Goal: Transaction & Acquisition: Purchase product/service

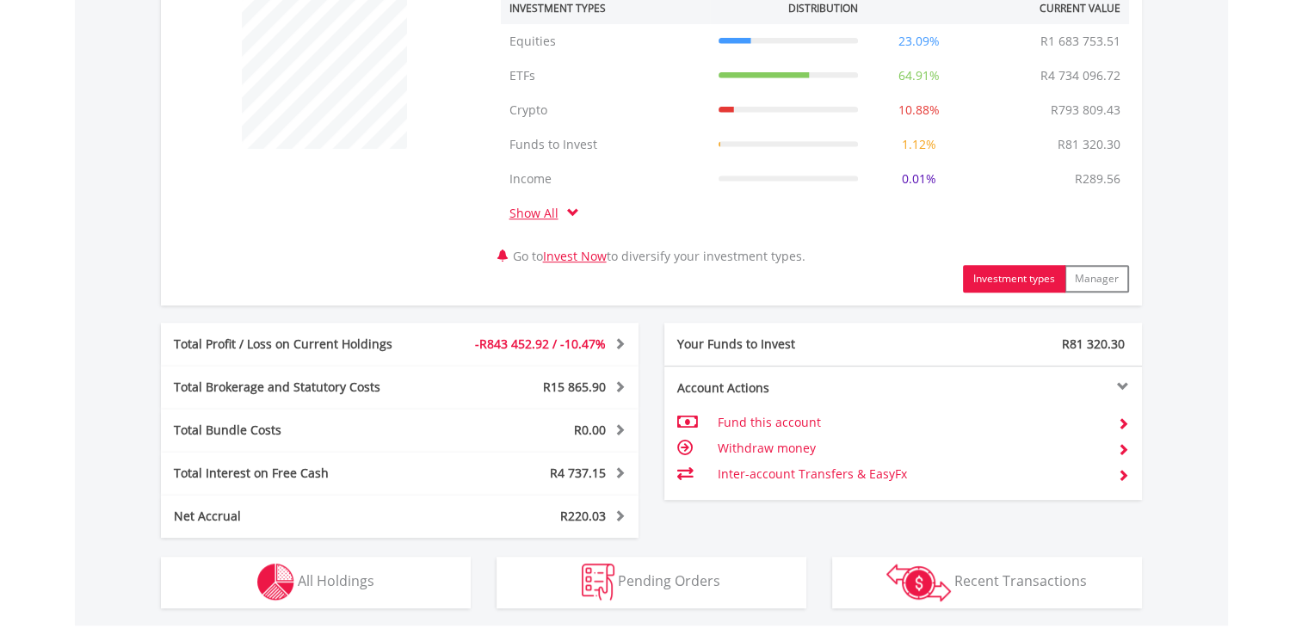
scroll to position [956, 0]
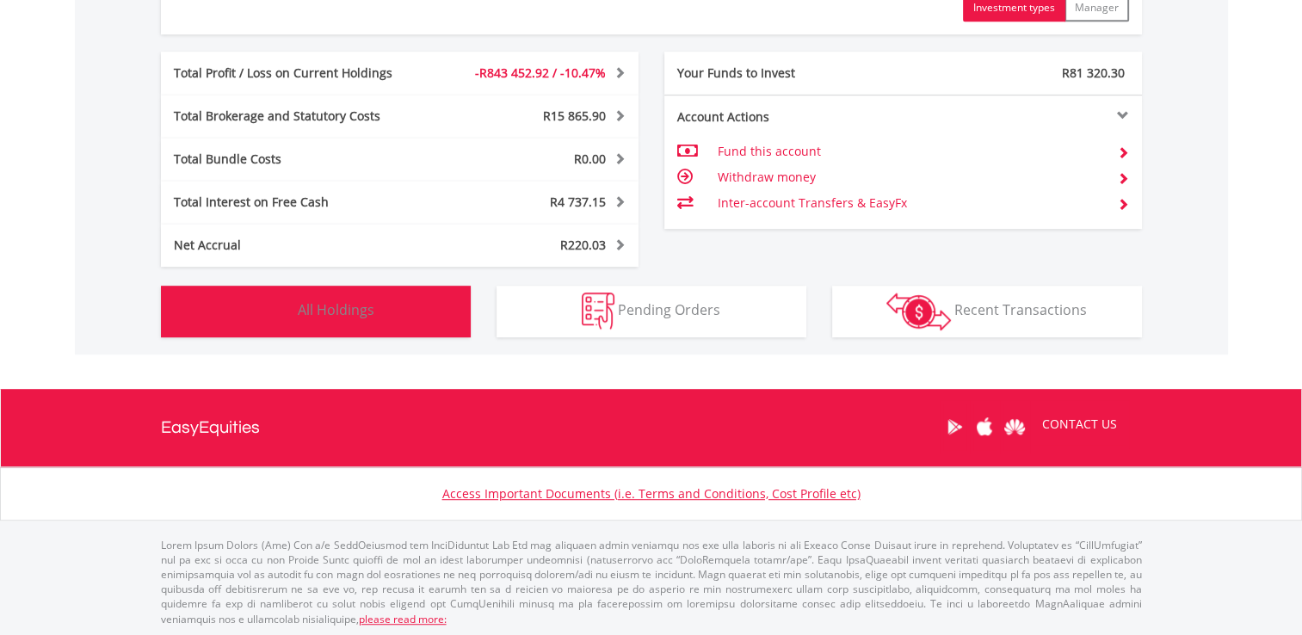
click at [210, 318] on button "Holdings All Holdings" at bounding box center [316, 312] width 310 height 52
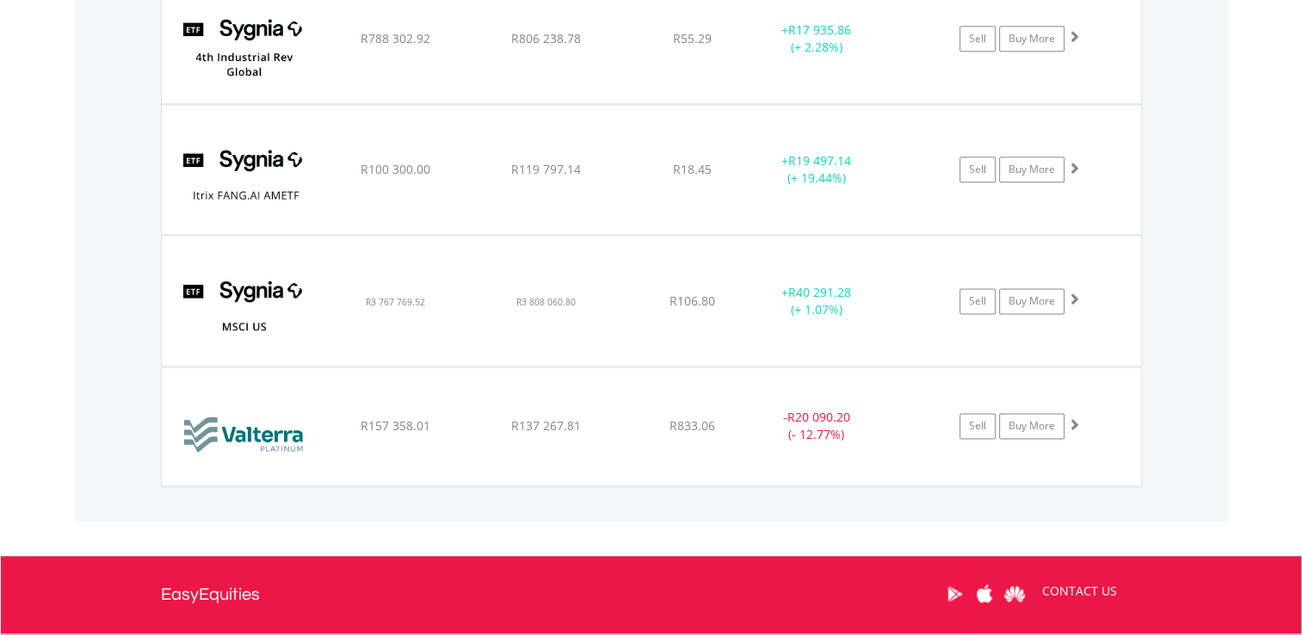
scroll to position [2204, 0]
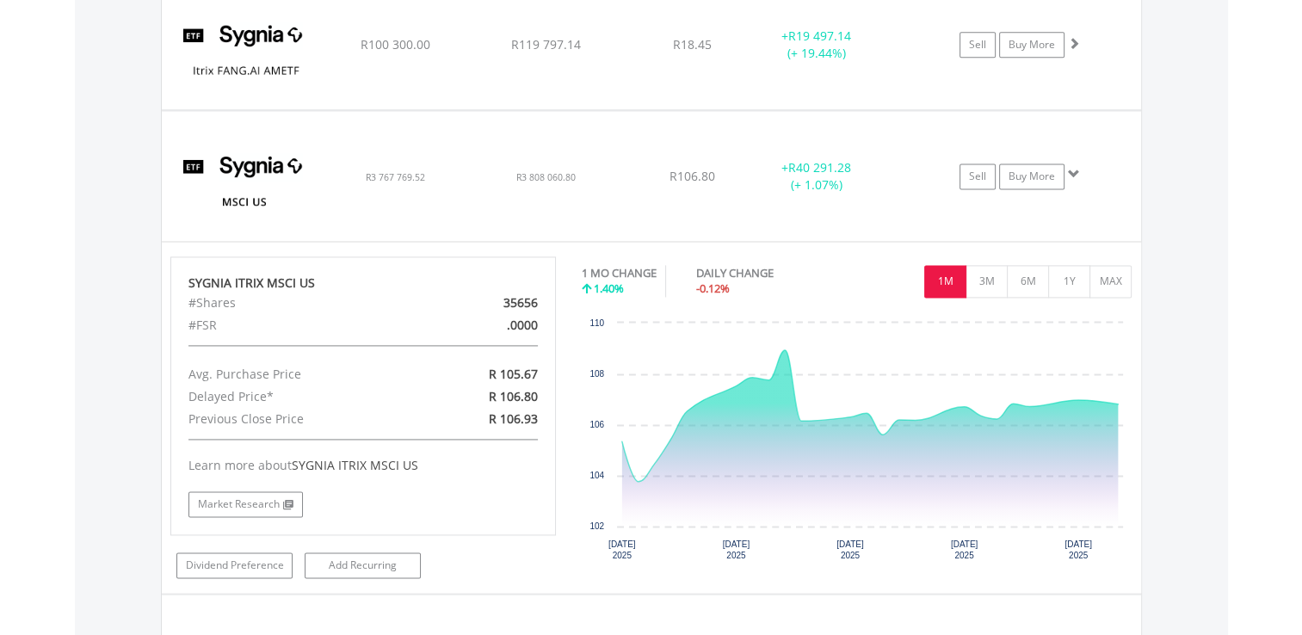
scroll to position [2290, 0]
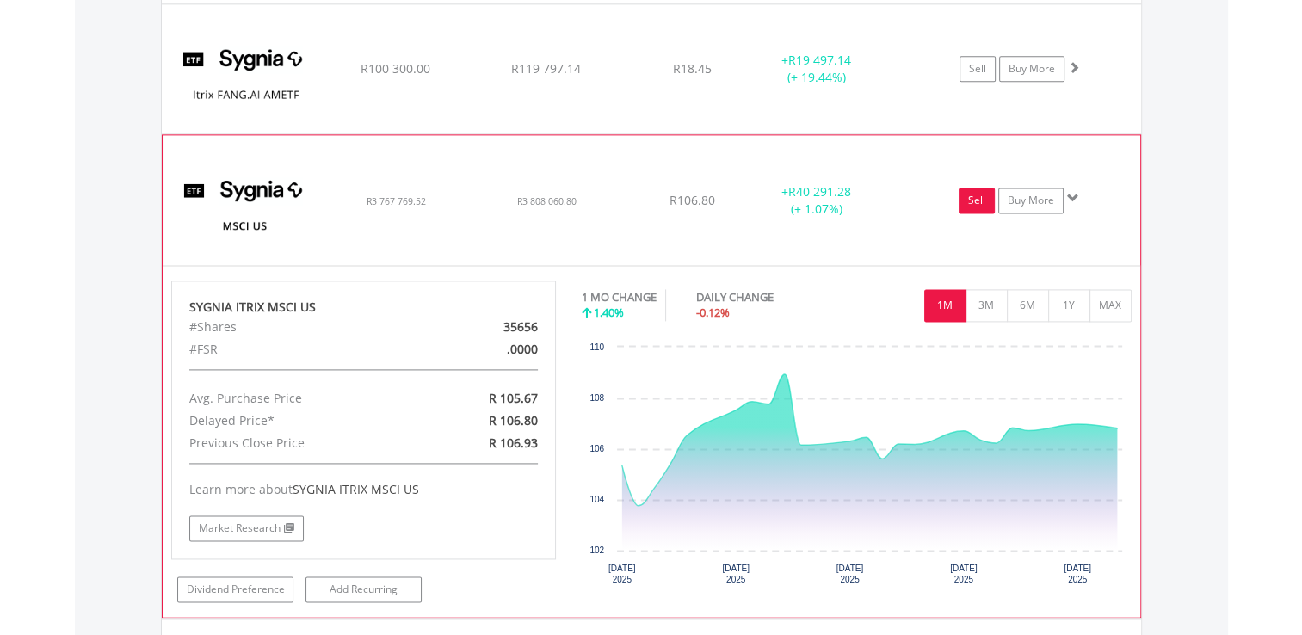
click at [977, 194] on link "Sell" at bounding box center [977, 201] width 36 height 26
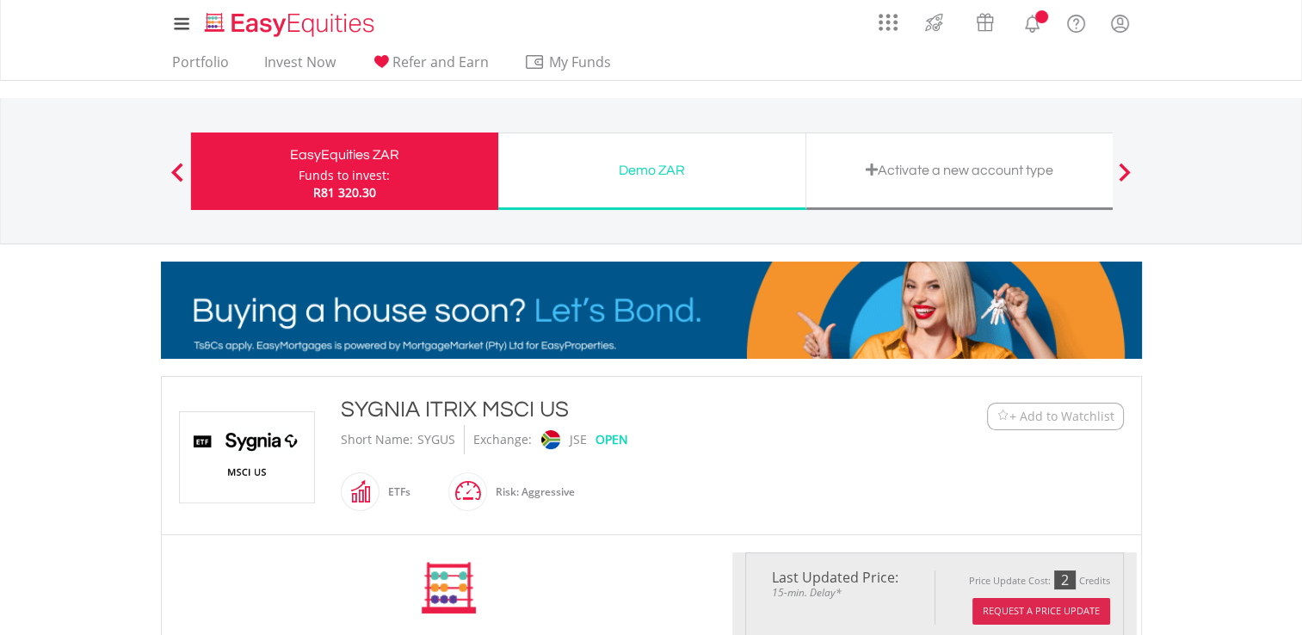
type input "**********"
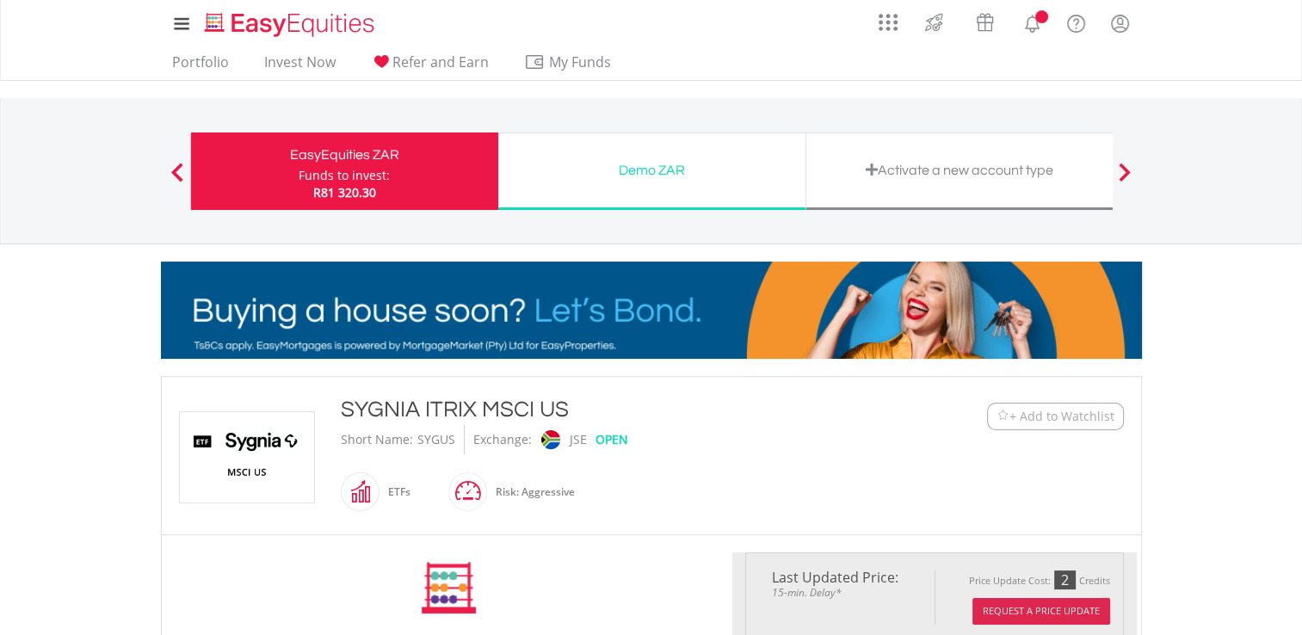
type input "******"
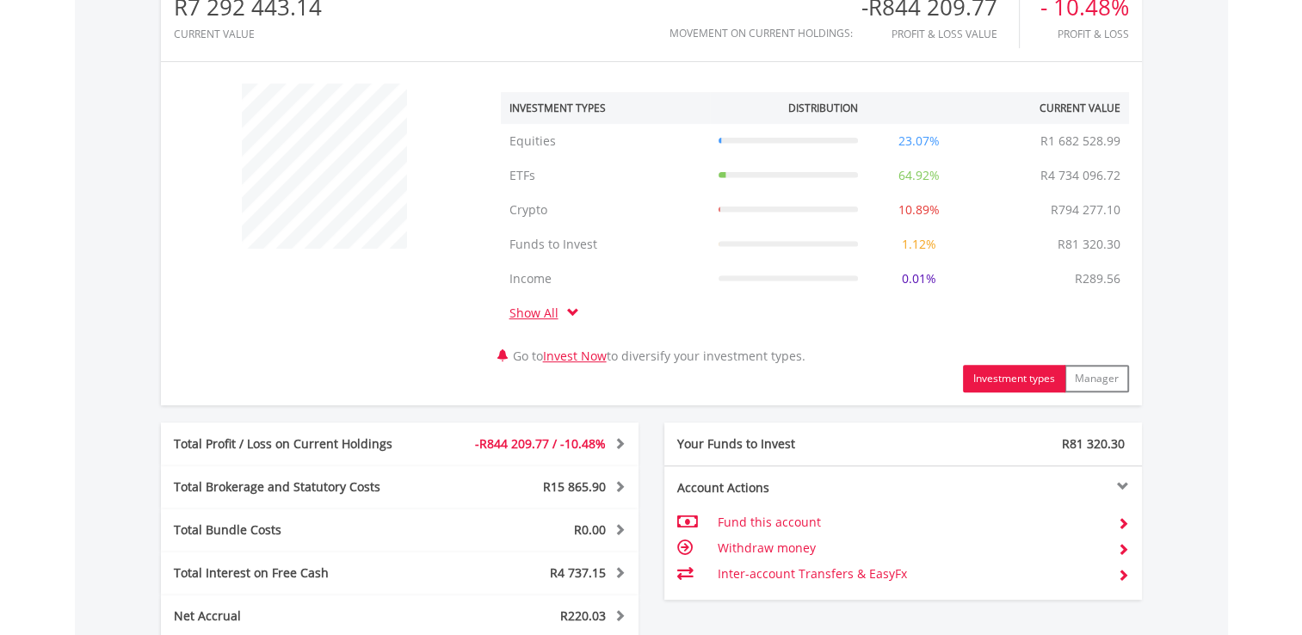
scroll to position [956, 0]
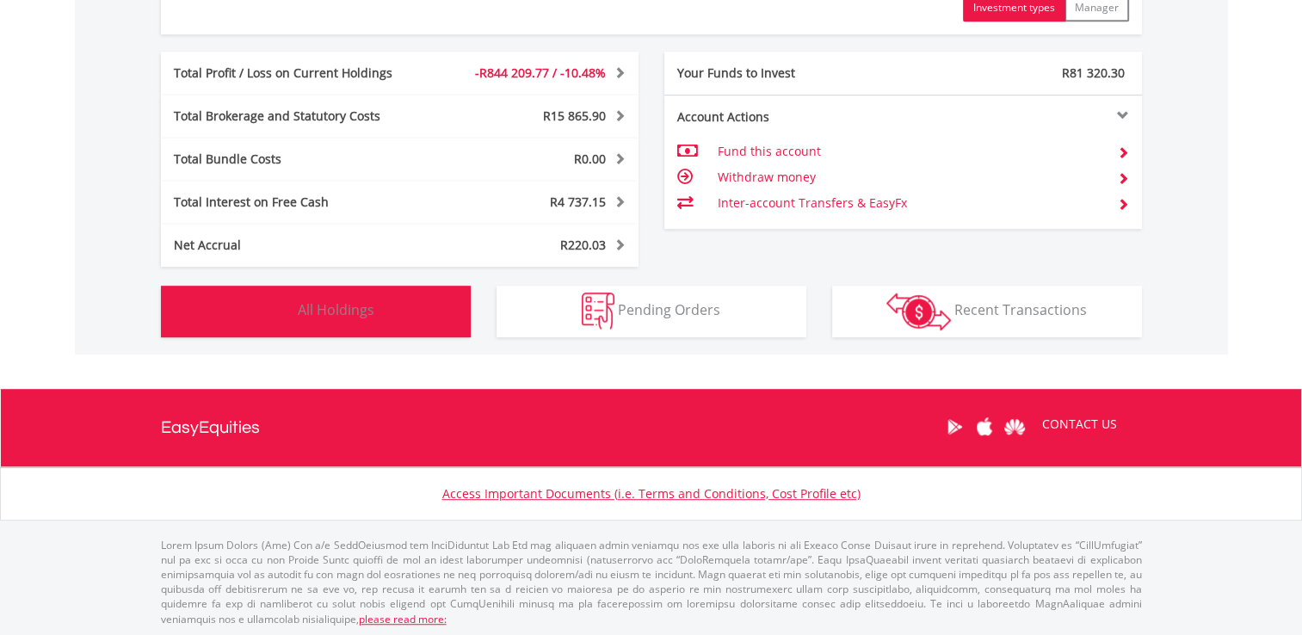
click at [379, 301] on button "Holdings All Holdings" at bounding box center [316, 312] width 310 height 52
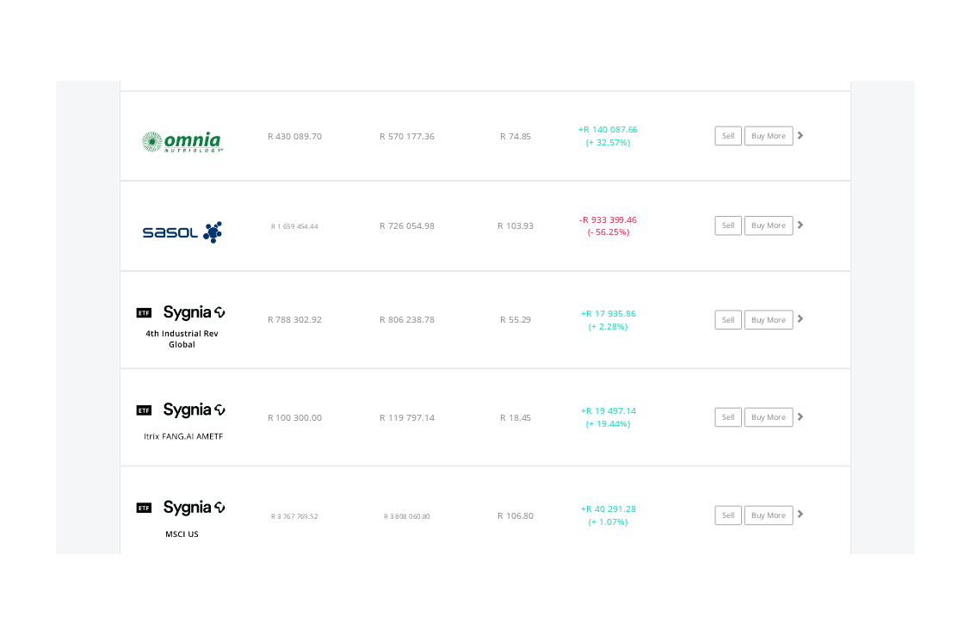
scroll to position [2118, 0]
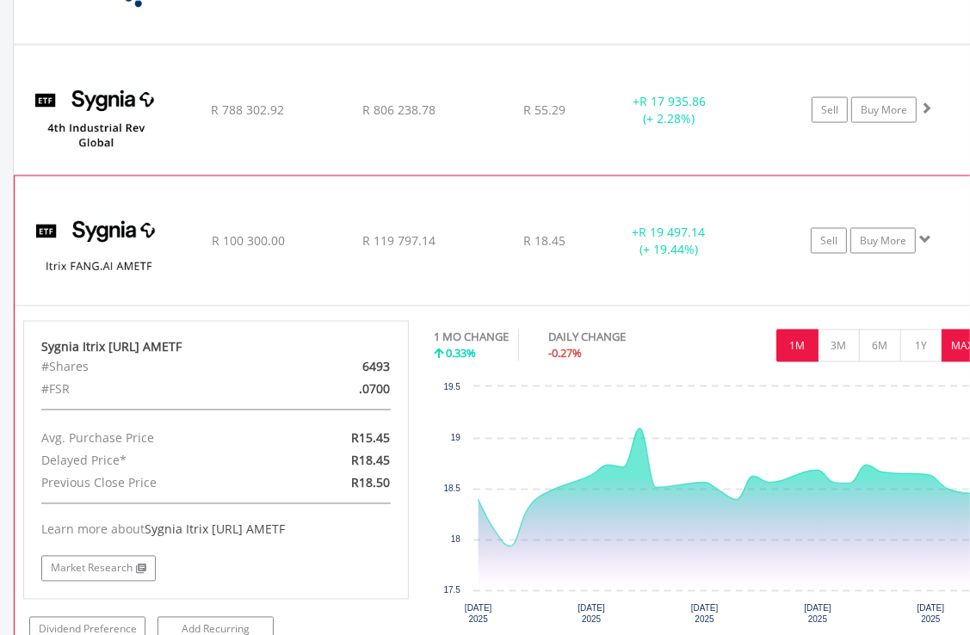
click at [964, 342] on button "MAX" at bounding box center [962, 346] width 42 height 33
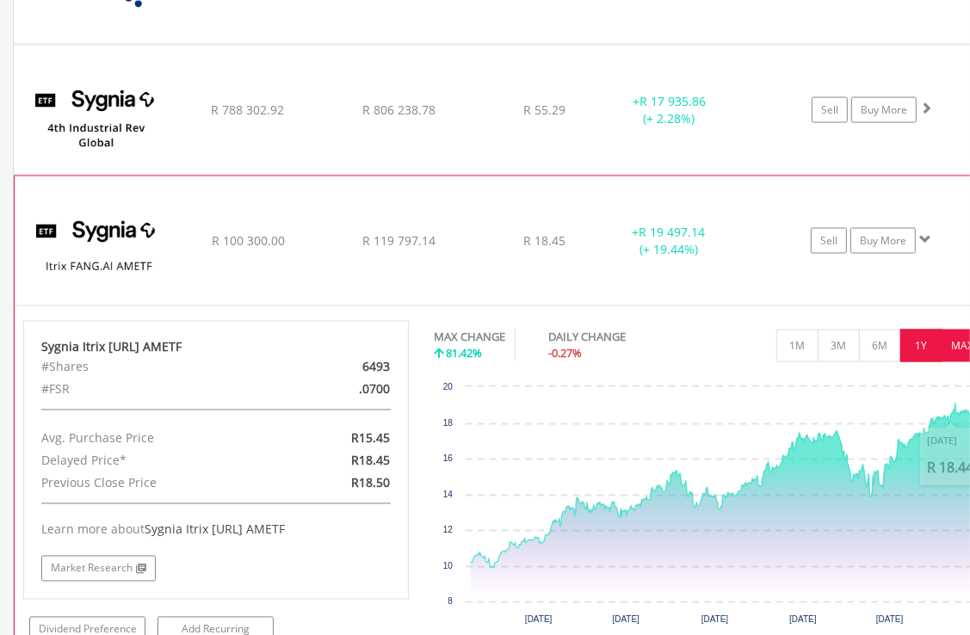
click at [916, 342] on button "1Y" at bounding box center [921, 346] width 42 height 33
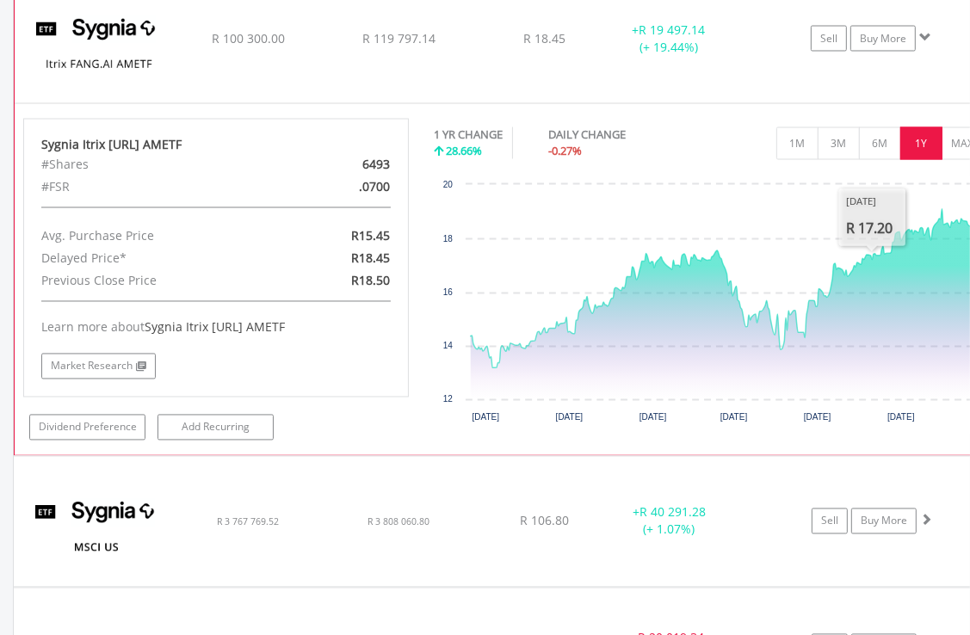
scroll to position [2376, 0]
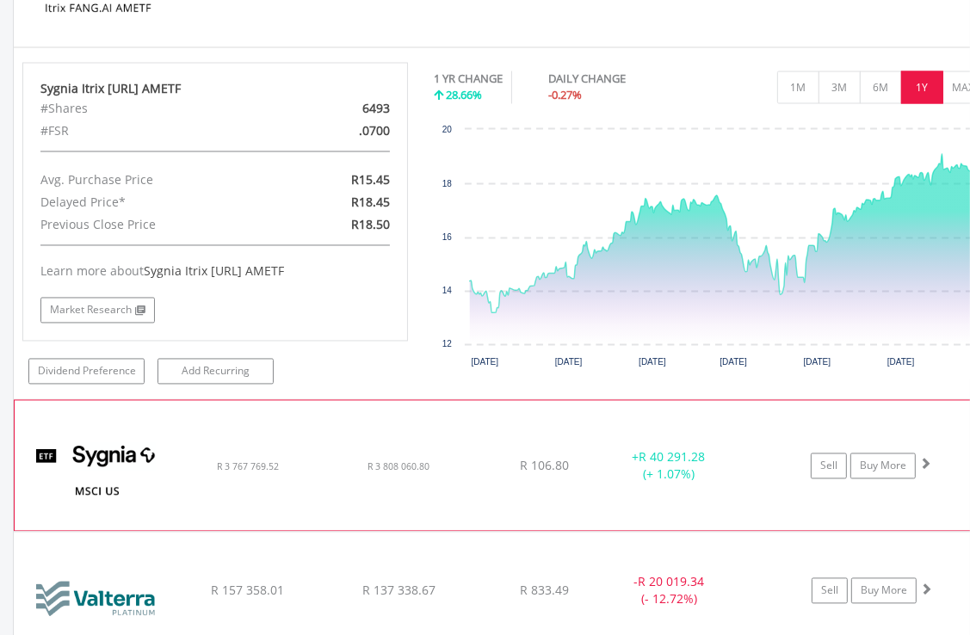
click at [161, 477] on img at bounding box center [97, 473] width 148 height 103
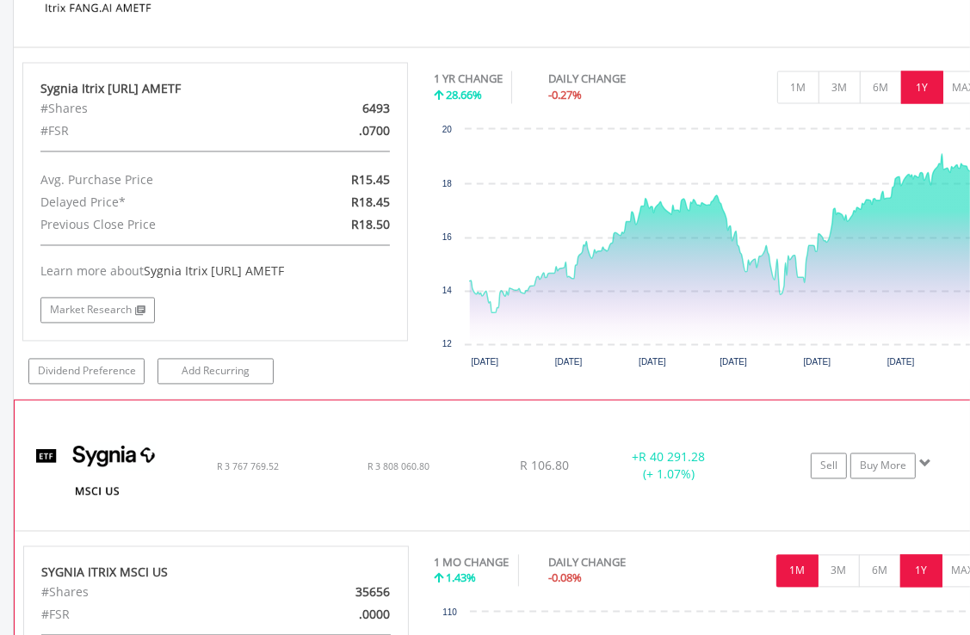
click at [928, 570] on button "1Y" at bounding box center [921, 571] width 42 height 33
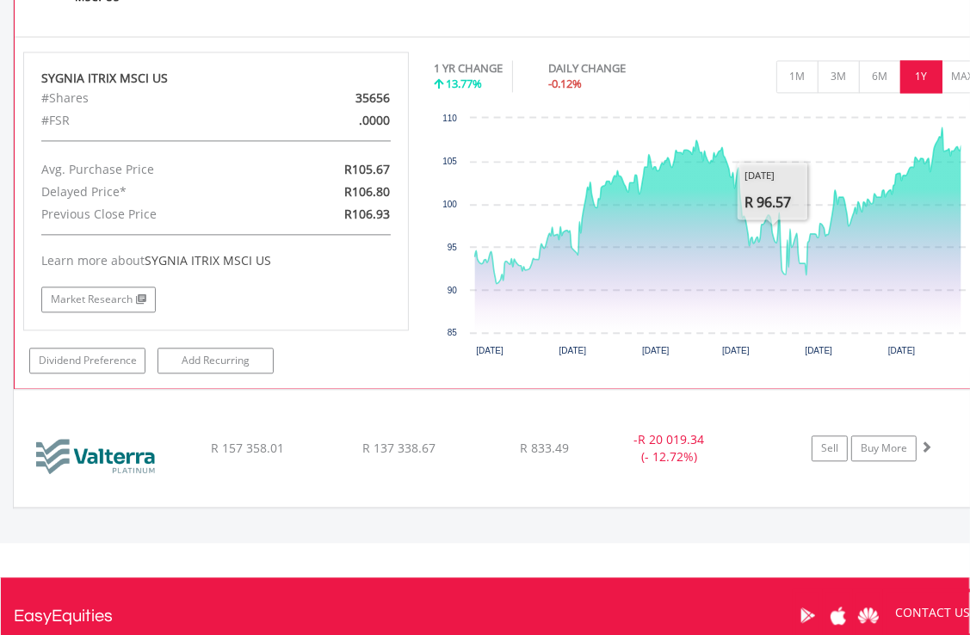
scroll to position [2892, 0]
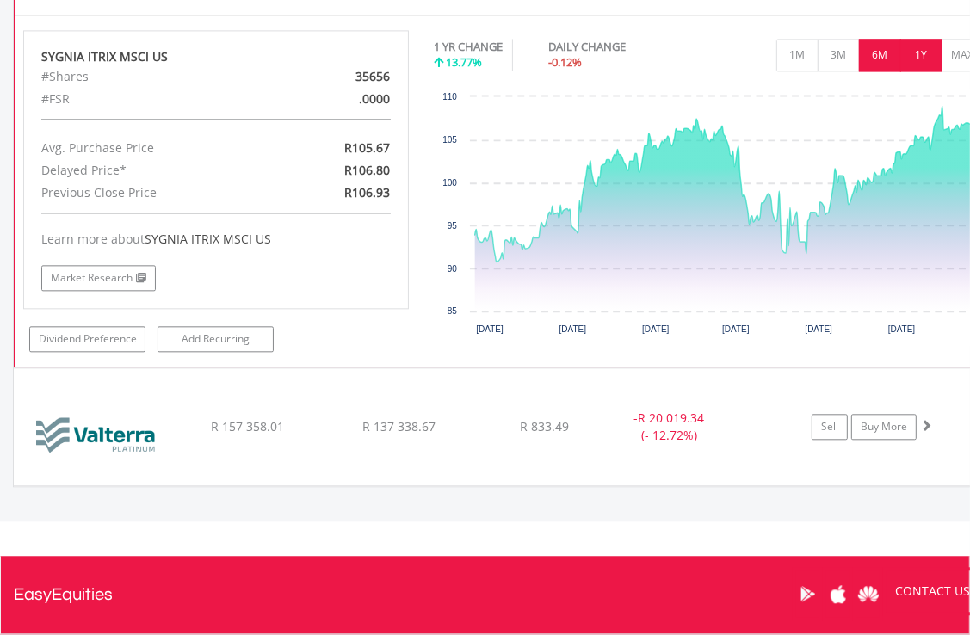
click at [883, 51] on button "6M" at bounding box center [880, 55] width 42 height 33
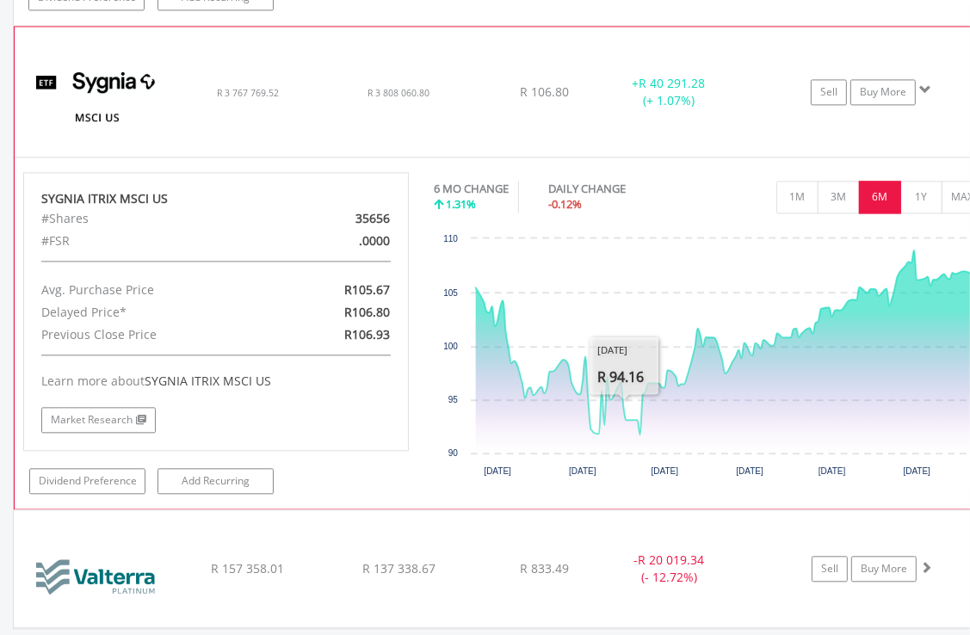
scroll to position [2720, 0]
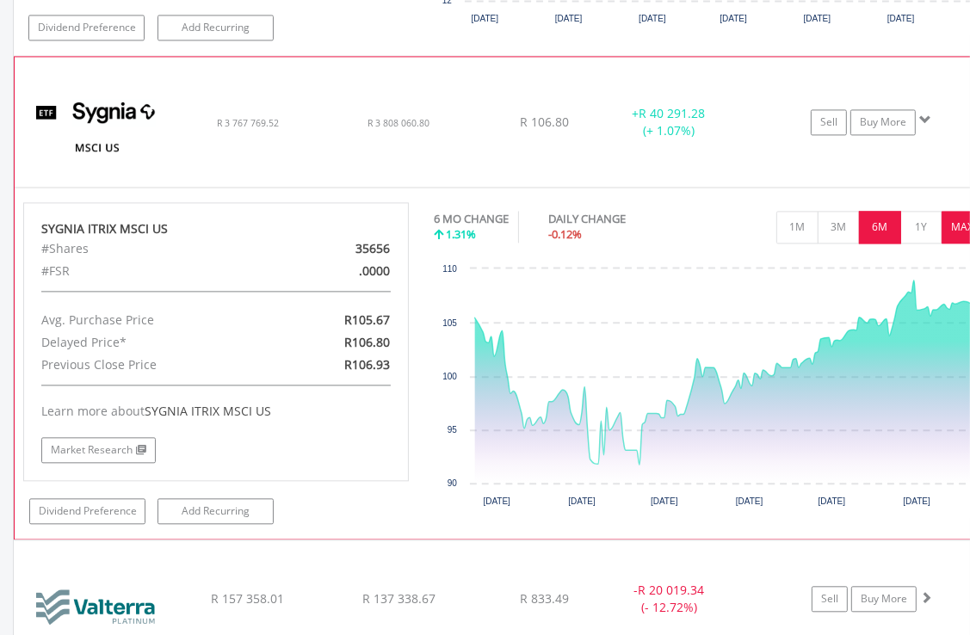
click at [963, 214] on button "MAX" at bounding box center [962, 227] width 42 height 33
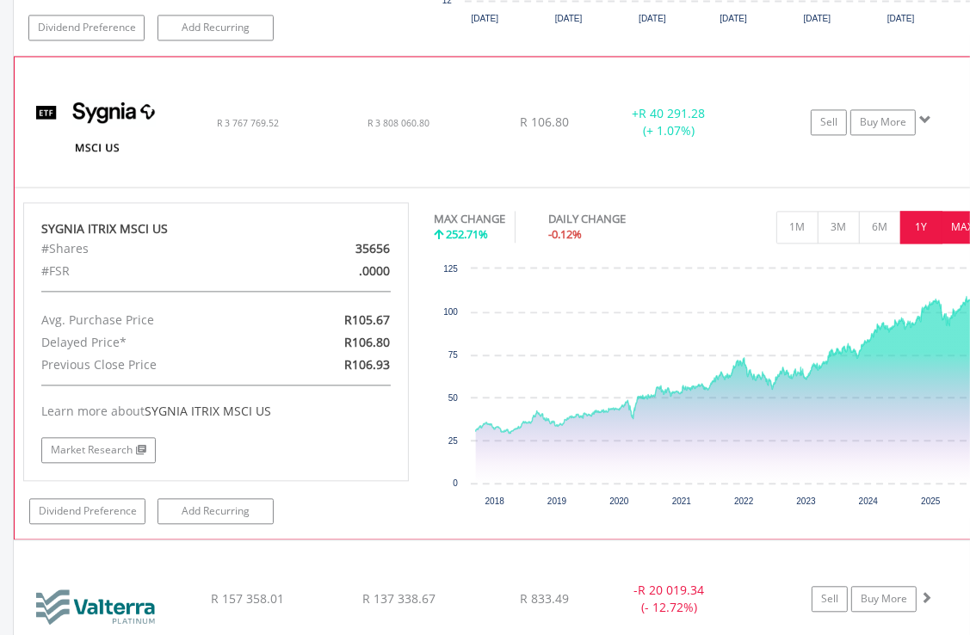
click at [916, 221] on button "1Y" at bounding box center [921, 227] width 42 height 33
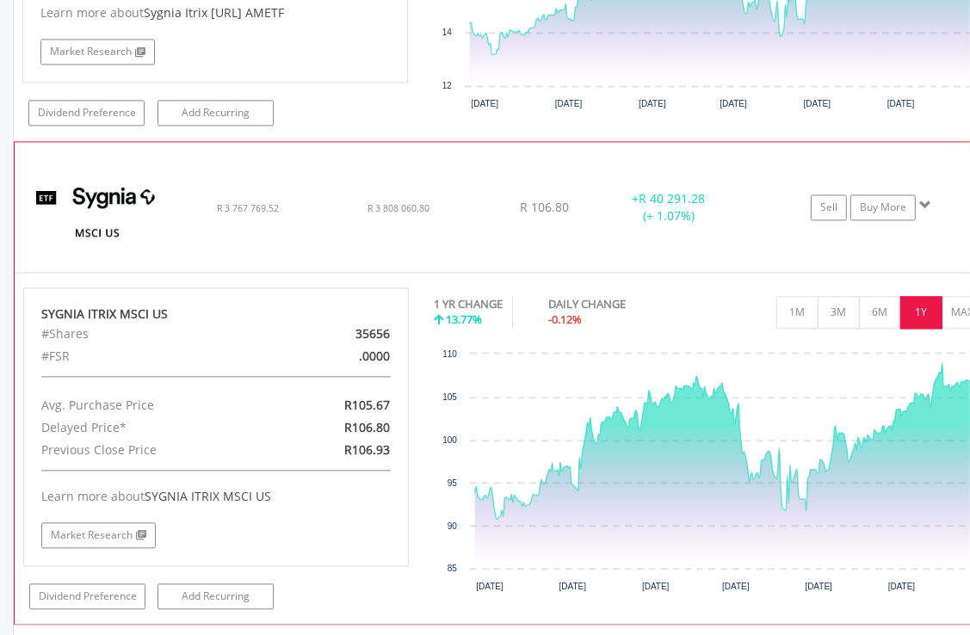
scroll to position [2634, 0]
click at [826, 204] on link "Sell" at bounding box center [829, 208] width 36 height 26
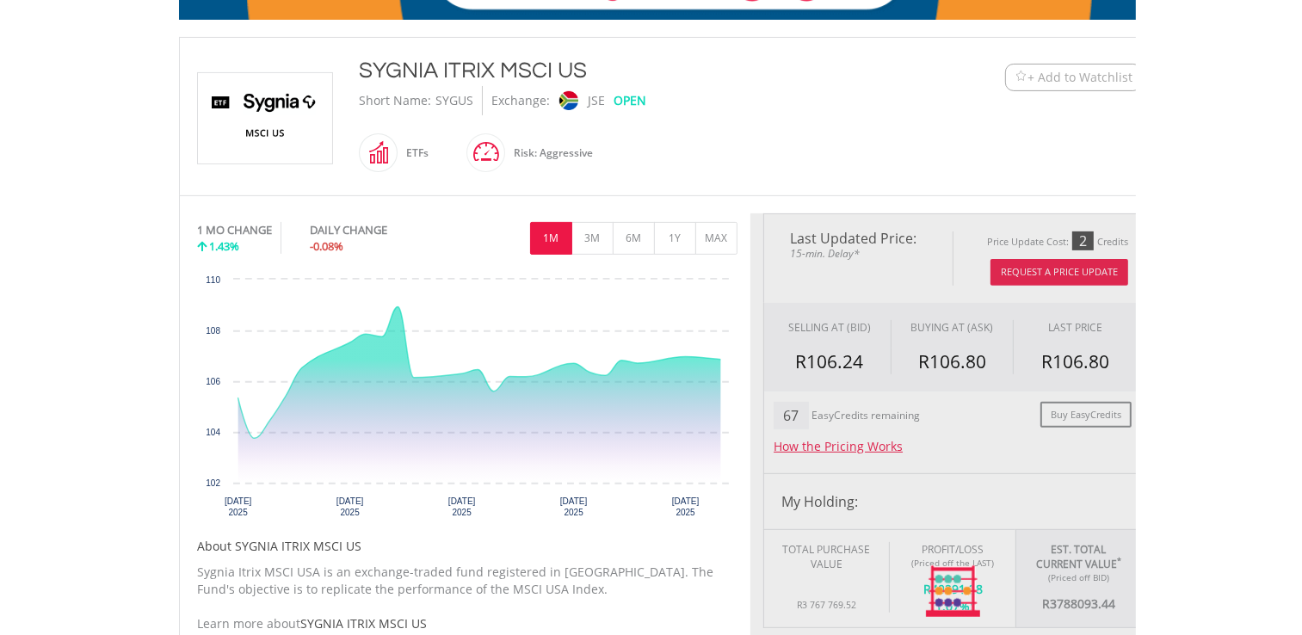
scroll to position [344, 0]
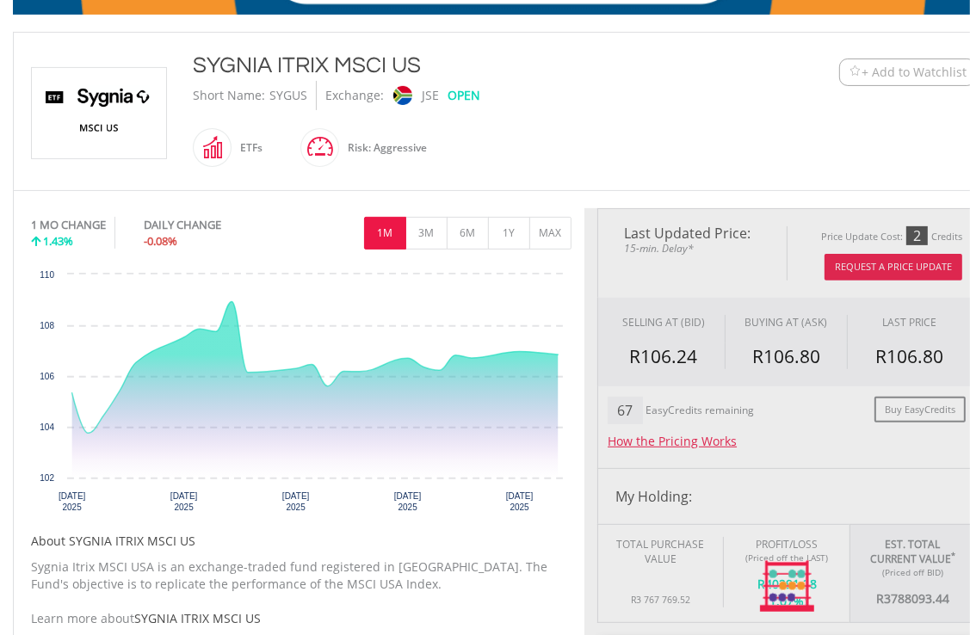
type input "**********"
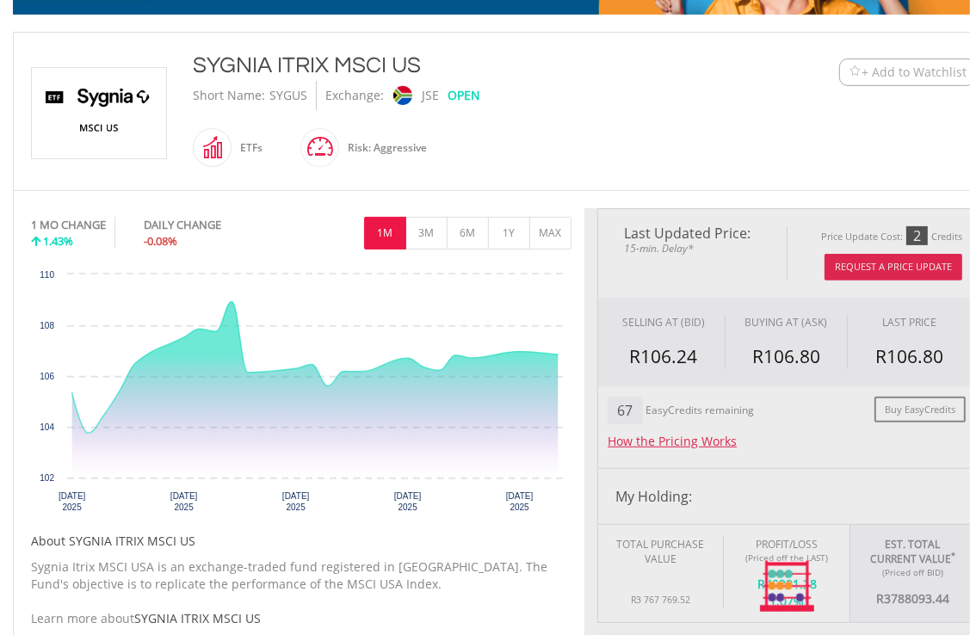
type input "******"
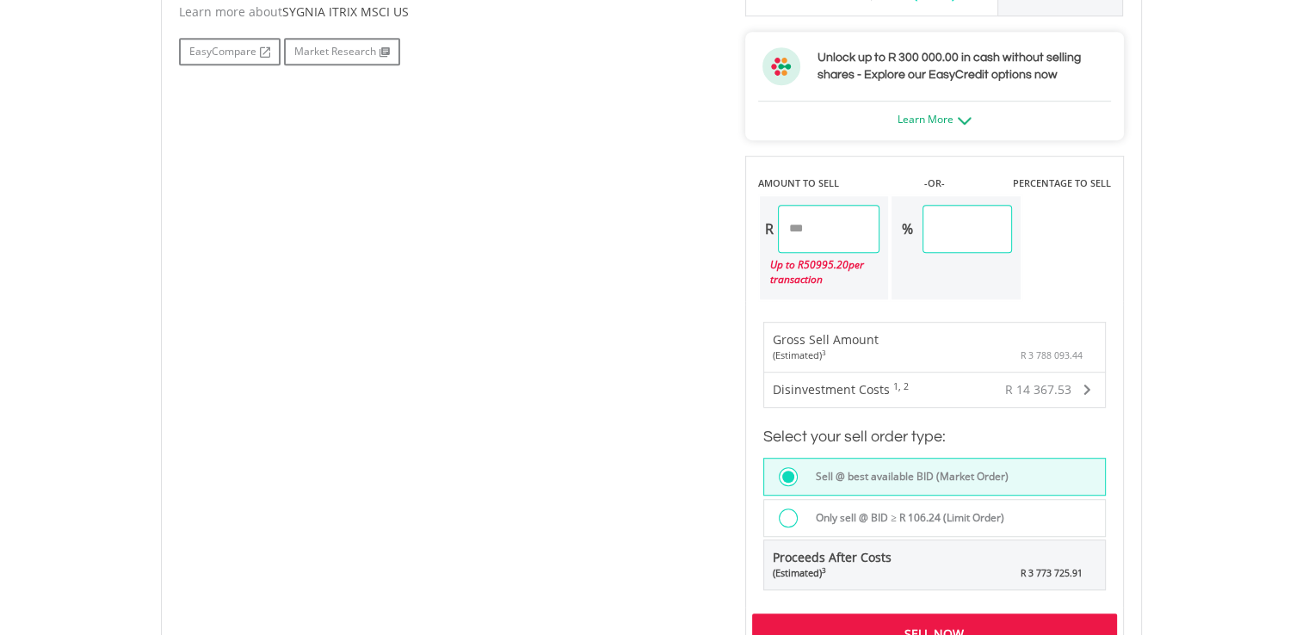
scroll to position [1033, 0]
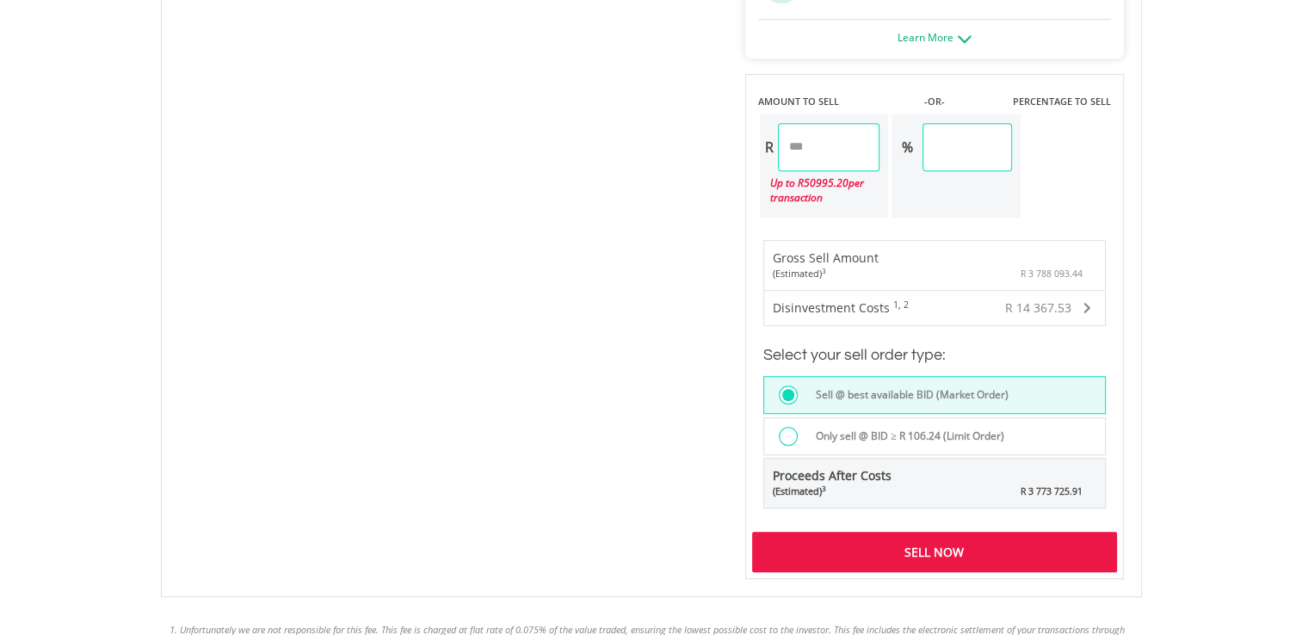
click at [792, 434] on div at bounding box center [788, 436] width 19 height 19
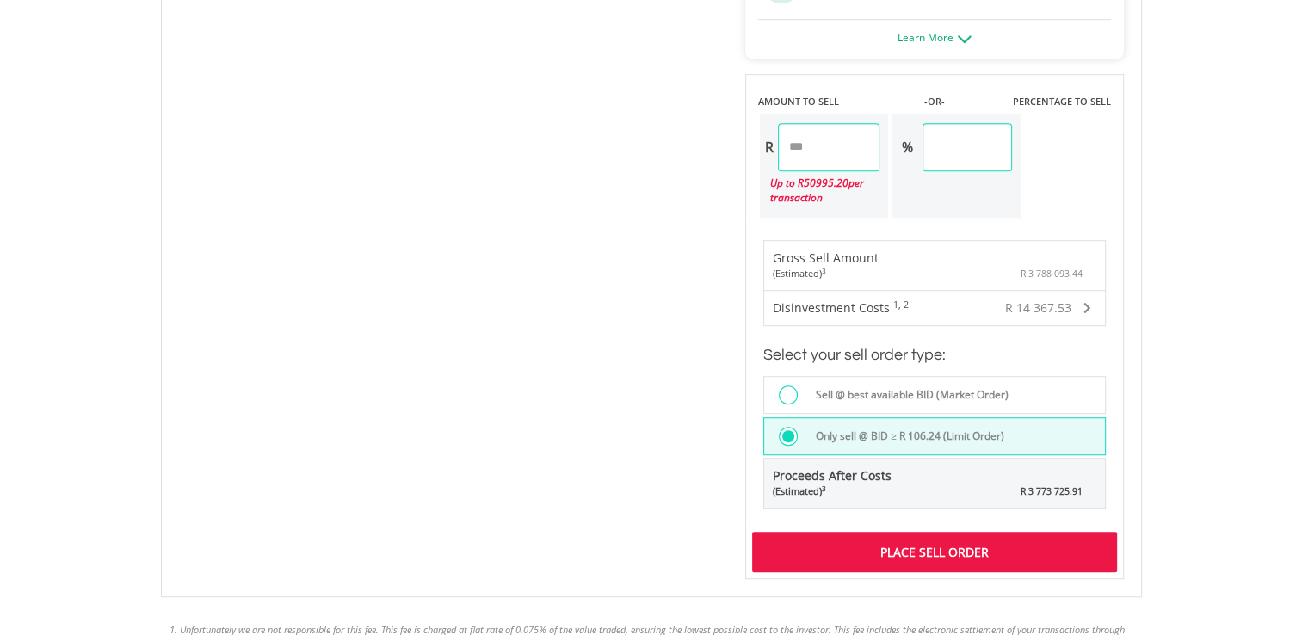
click at [787, 392] on div at bounding box center [788, 394] width 19 height 19
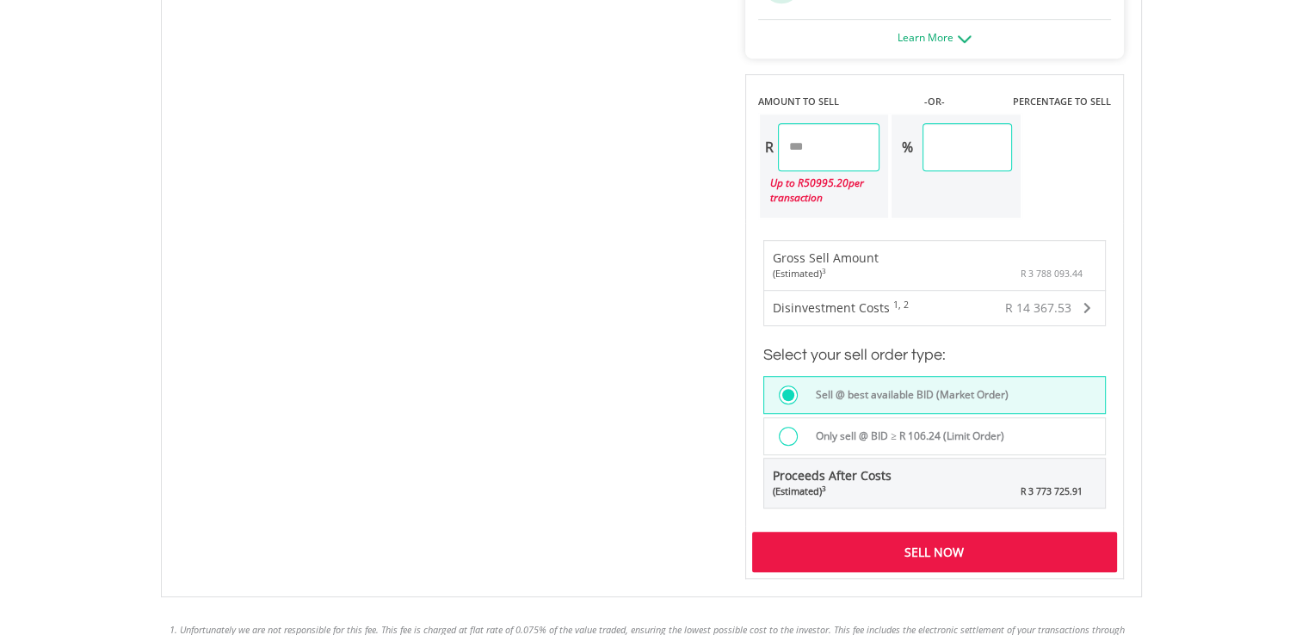
click at [898, 546] on div "Sell Now" at bounding box center [934, 552] width 365 height 40
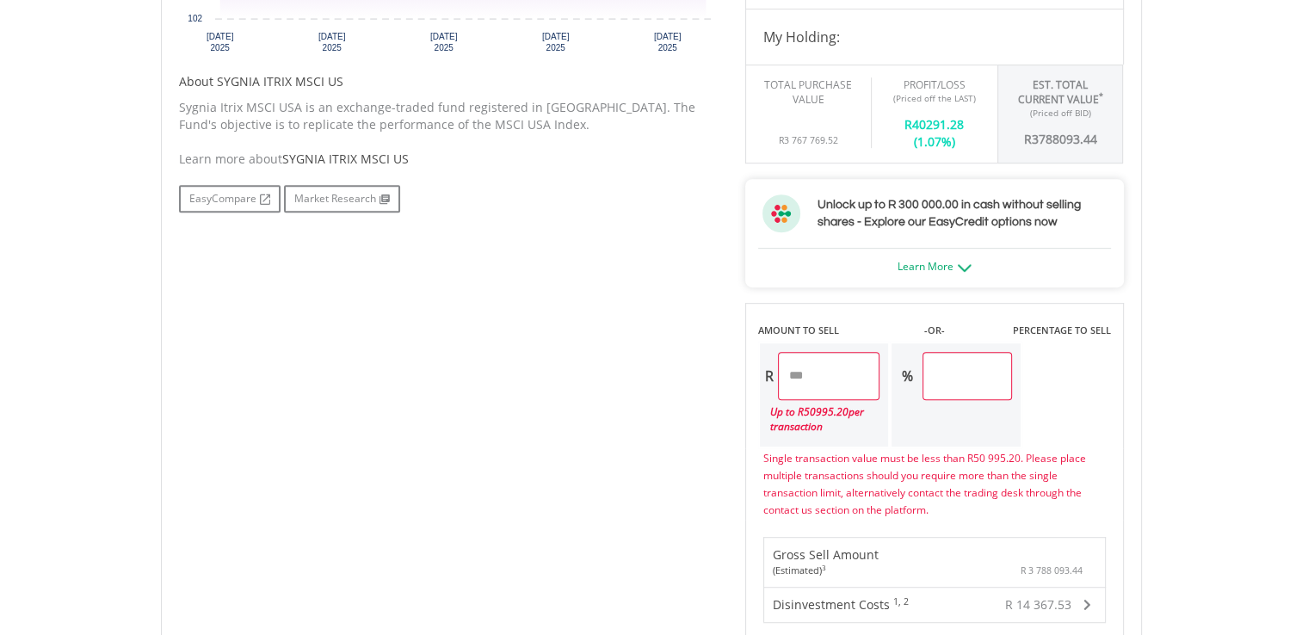
scroll to position [774, 0]
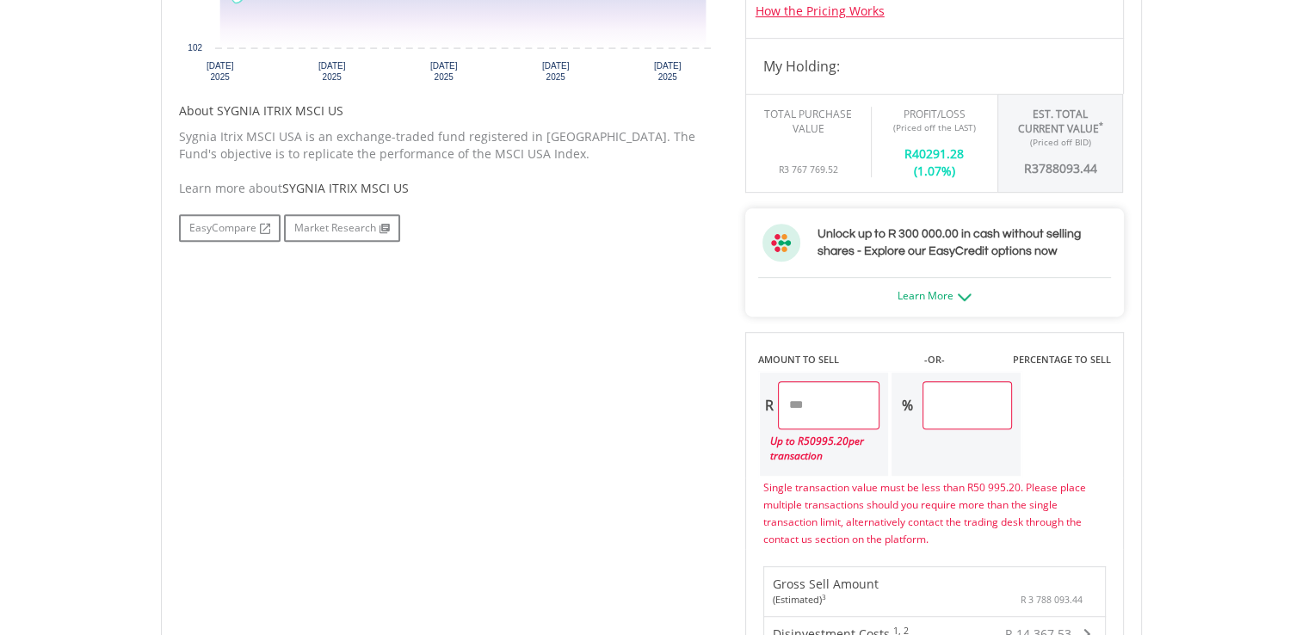
click at [456, 367] on div "No chart available. 1 MO CHANGE 1.43% DAILY CHANGE -0.08% 1M 3M 6M 1Y MAX Chart…" at bounding box center [651, 341] width 971 height 1127
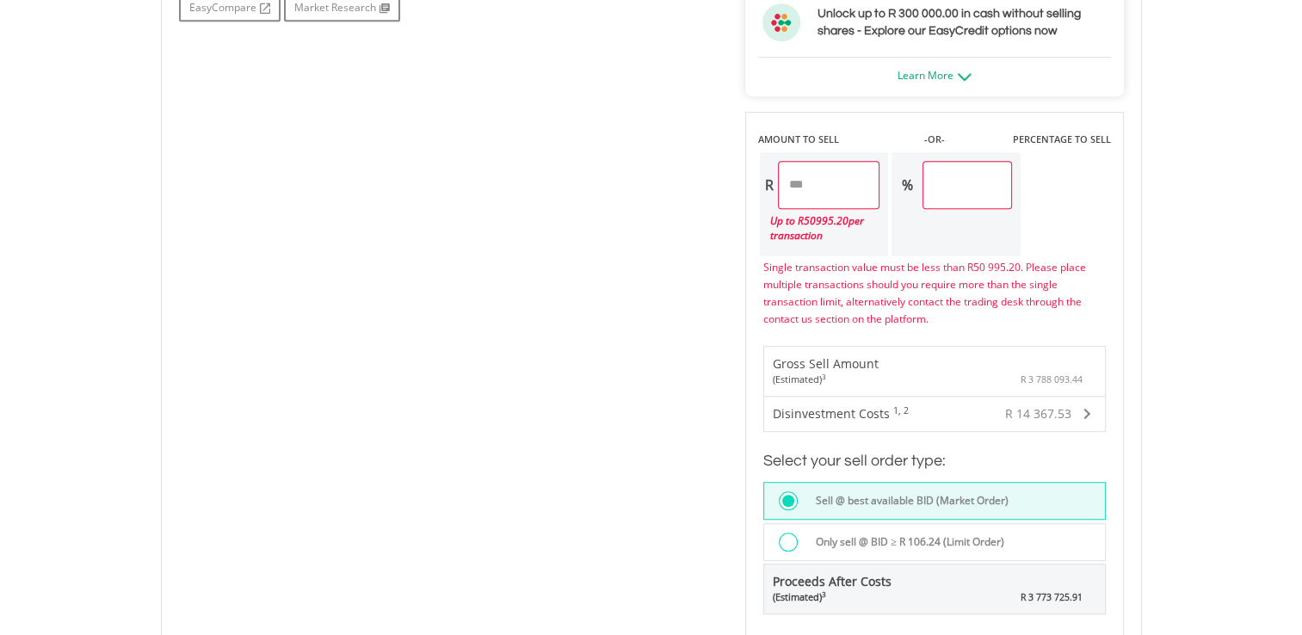
scroll to position [1033, 0]
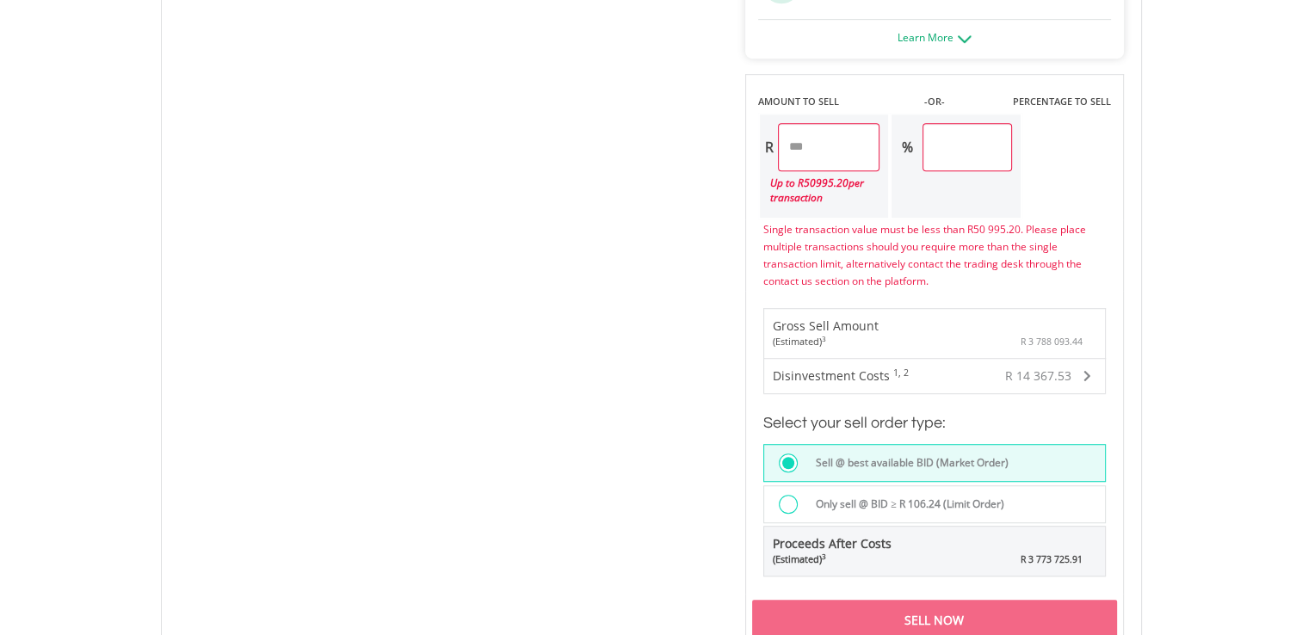
click at [969, 367] on body "My Investments Invest Now New Listings Sell My Recurring Investments Pending Or…" at bounding box center [651, 45] width 1302 height 2157
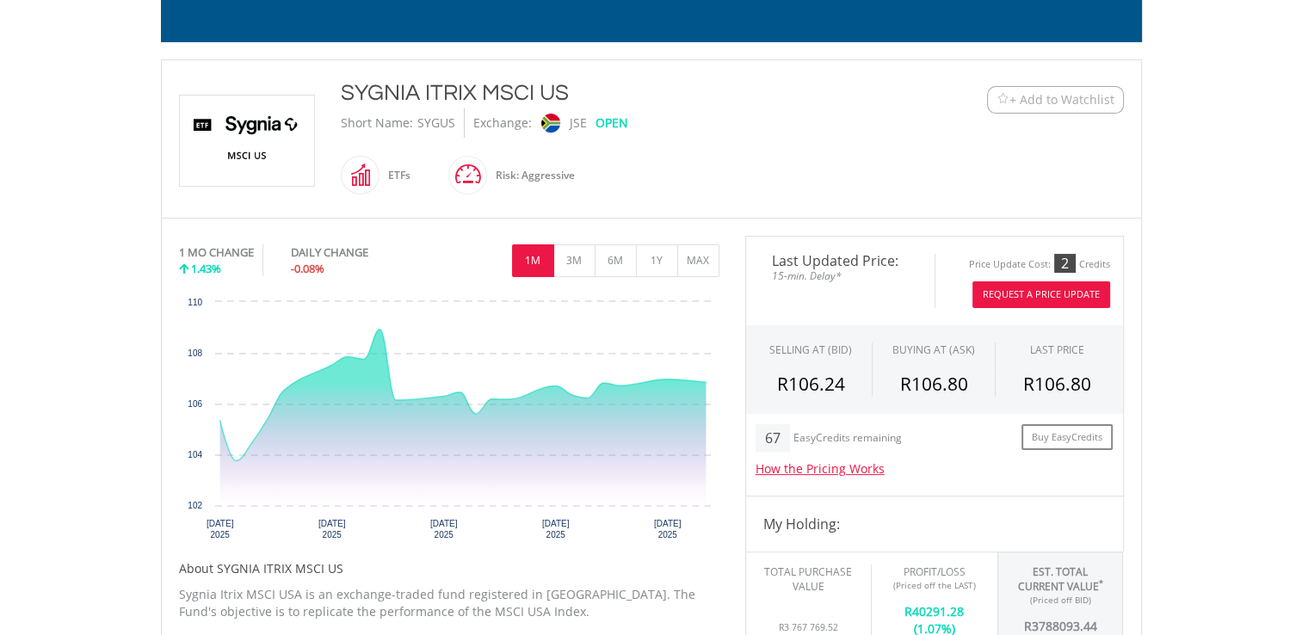
scroll to position [344, 0]
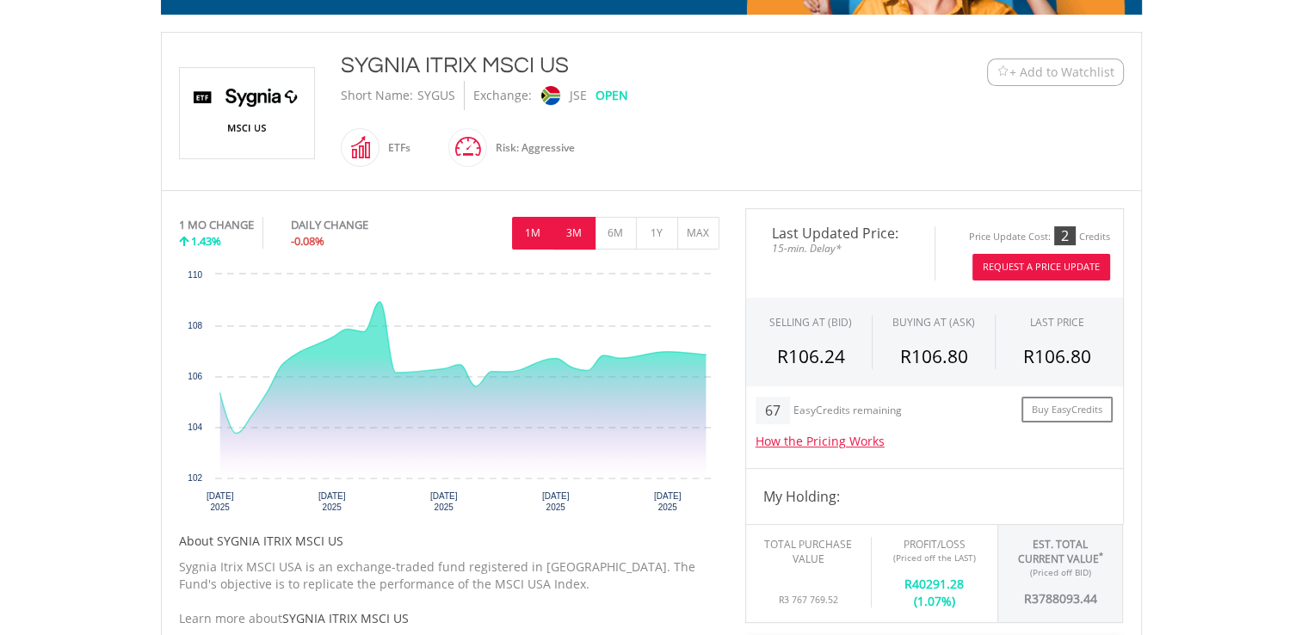
click at [571, 235] on button "3M" at bounding box center [574, 233] width 42 height 33
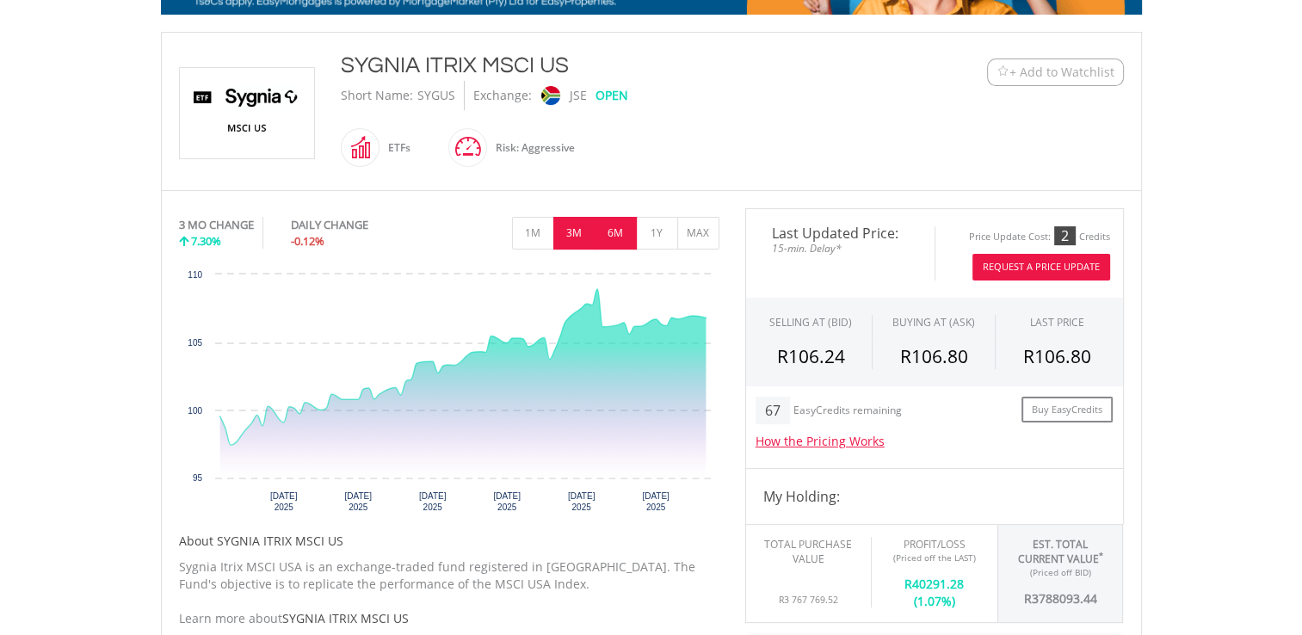
click at [613, 234] on button "6M" at bounding box center [616, 233] width 42 height 33
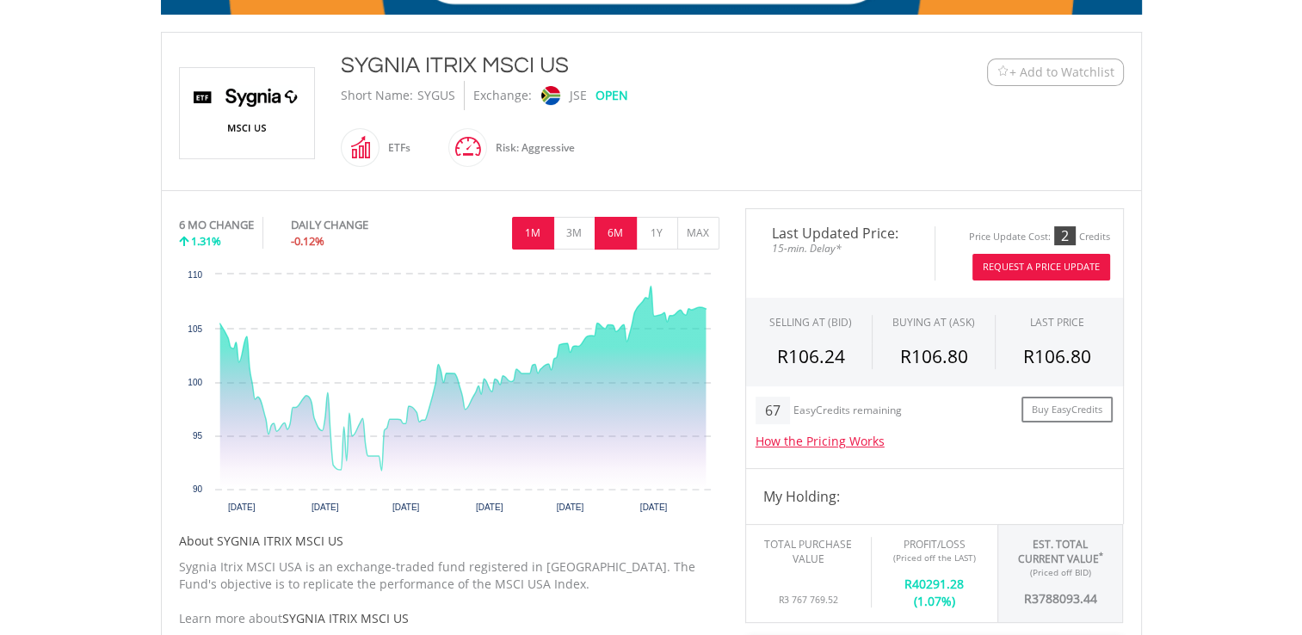
click at [534, 238] on button "1M" at bounding box center [533, 233] width 42 height 33
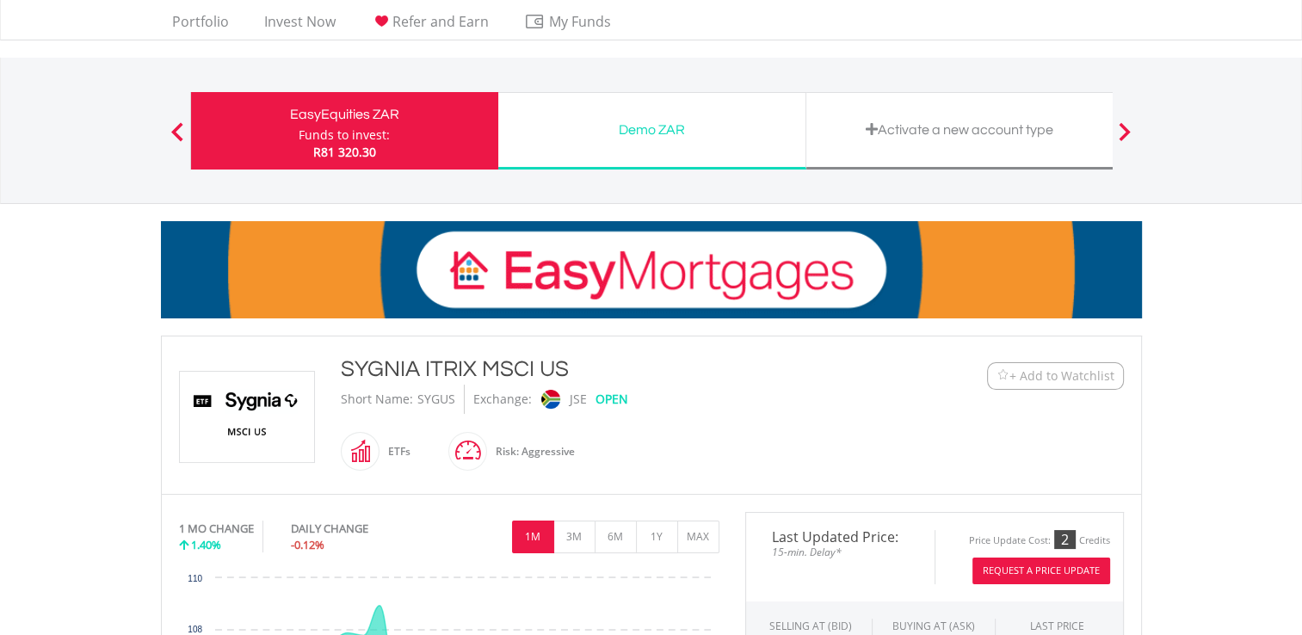
scroll to position [0, 0]
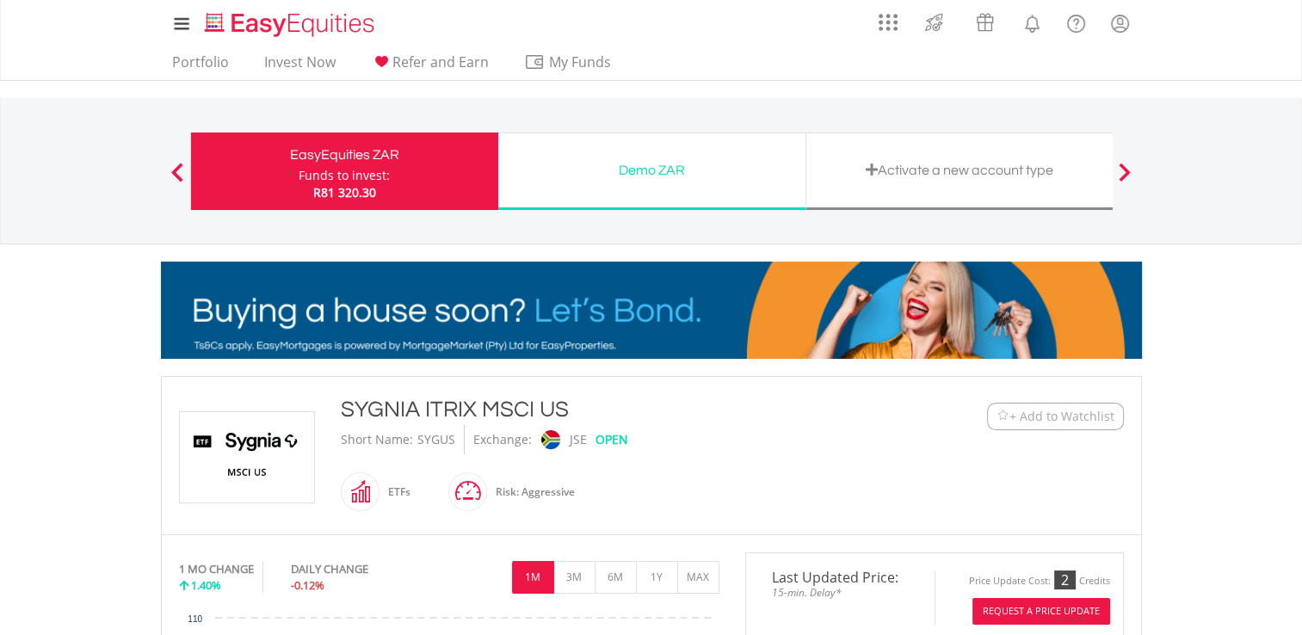
click at [233, 176] on div "EasyEquities ZAR Funds to invest: R81 320.30" at bounding box center [344, 171] width 308 height 77
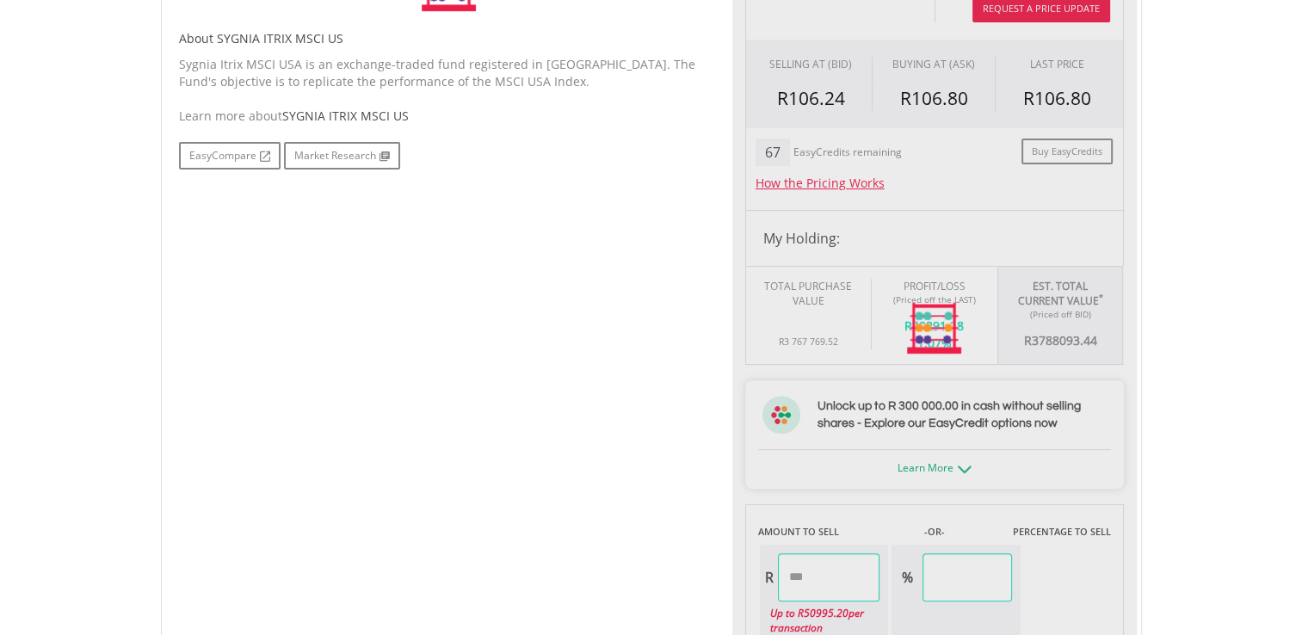
type input "**********"
type input "******"
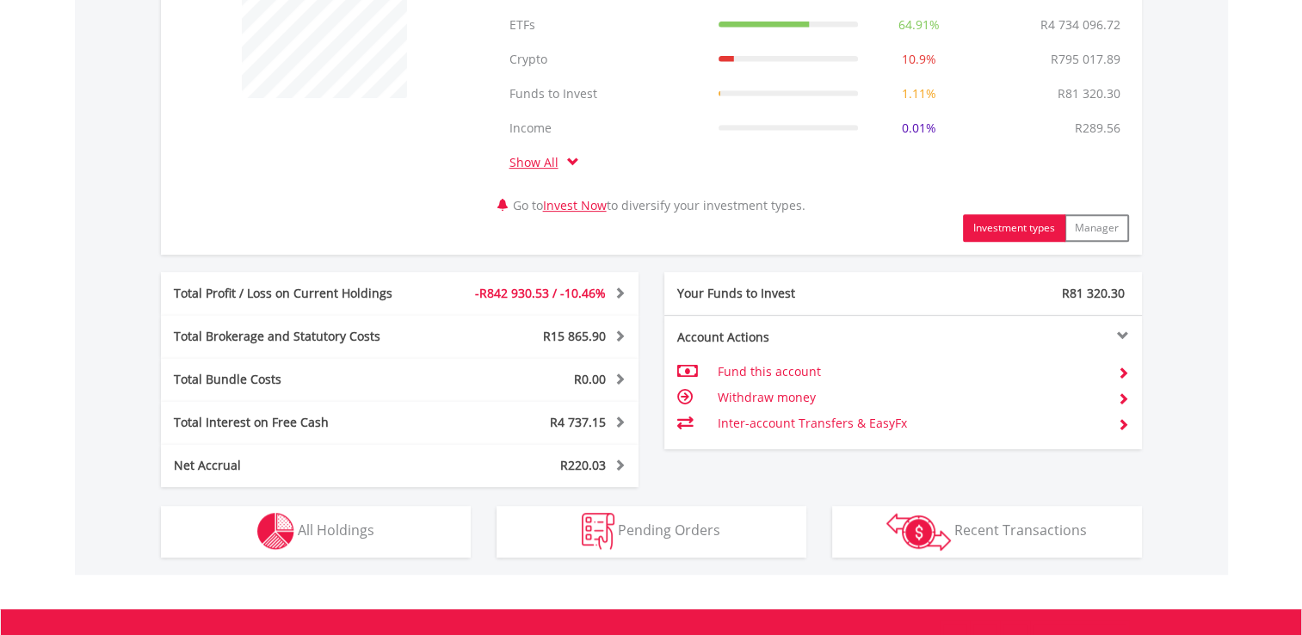
scroll to position [774, 0]
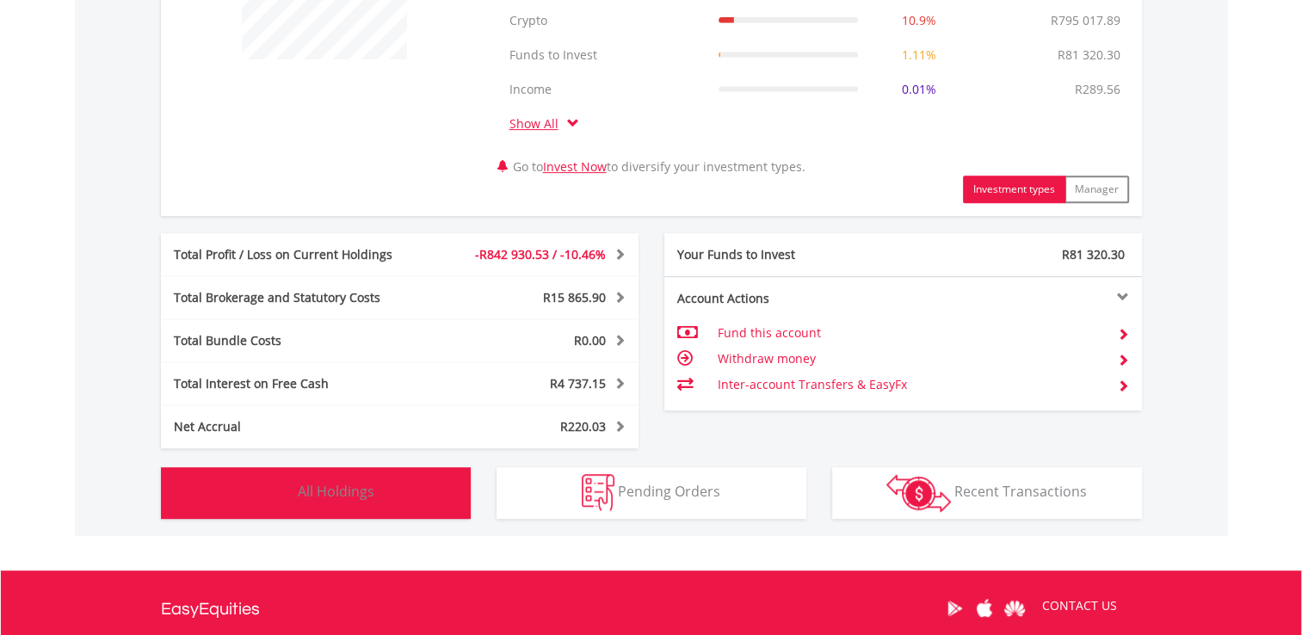
click at [219, 496] on button "Holdings All Holdings" at bounding box center [316, 493] width 310 height 52
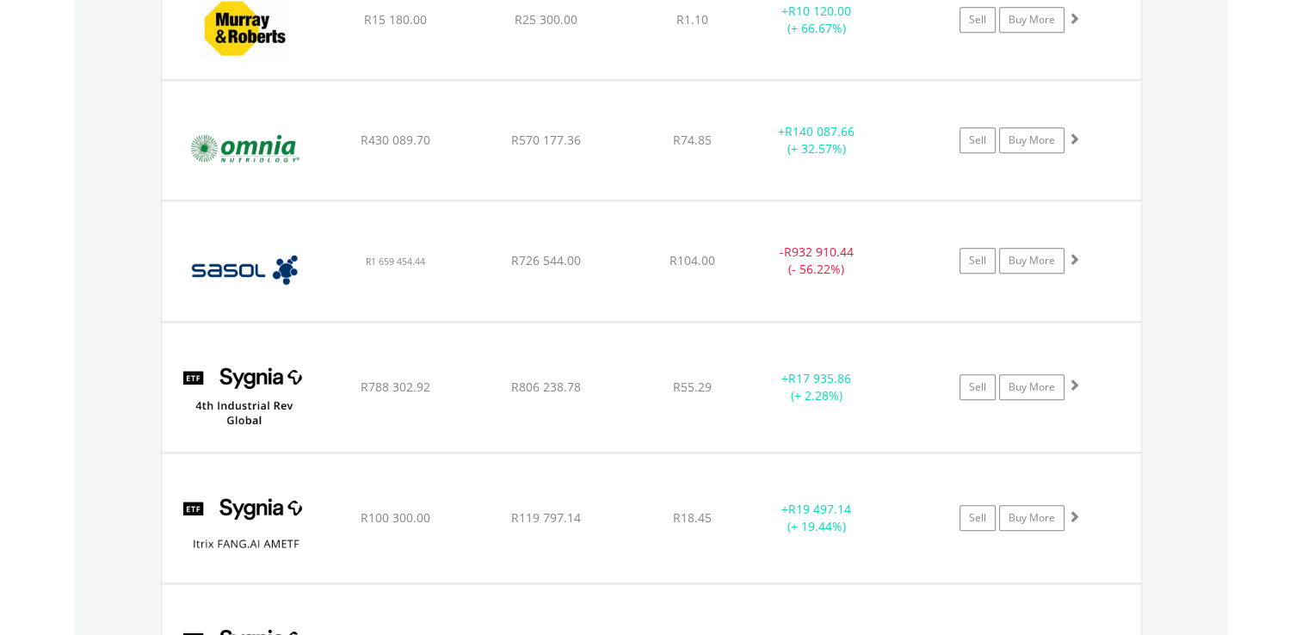
scroll to position [2032, 0]
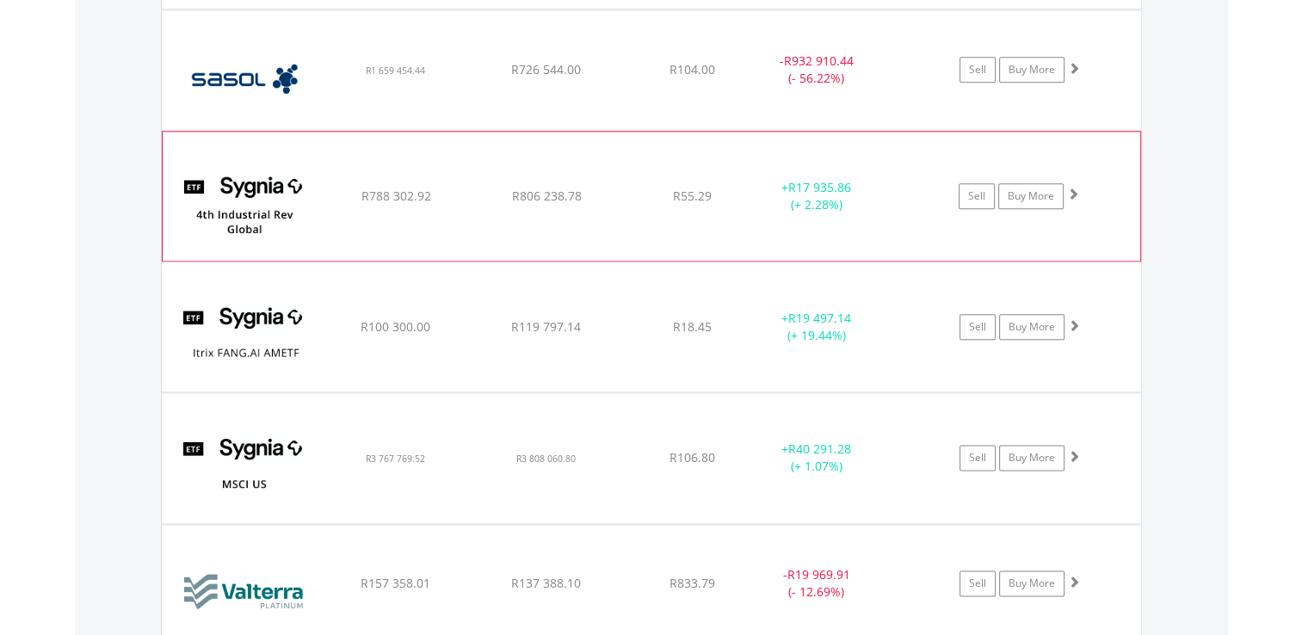
click at [260, 153] on img at bounding box center [245, 204] width 148 height 103
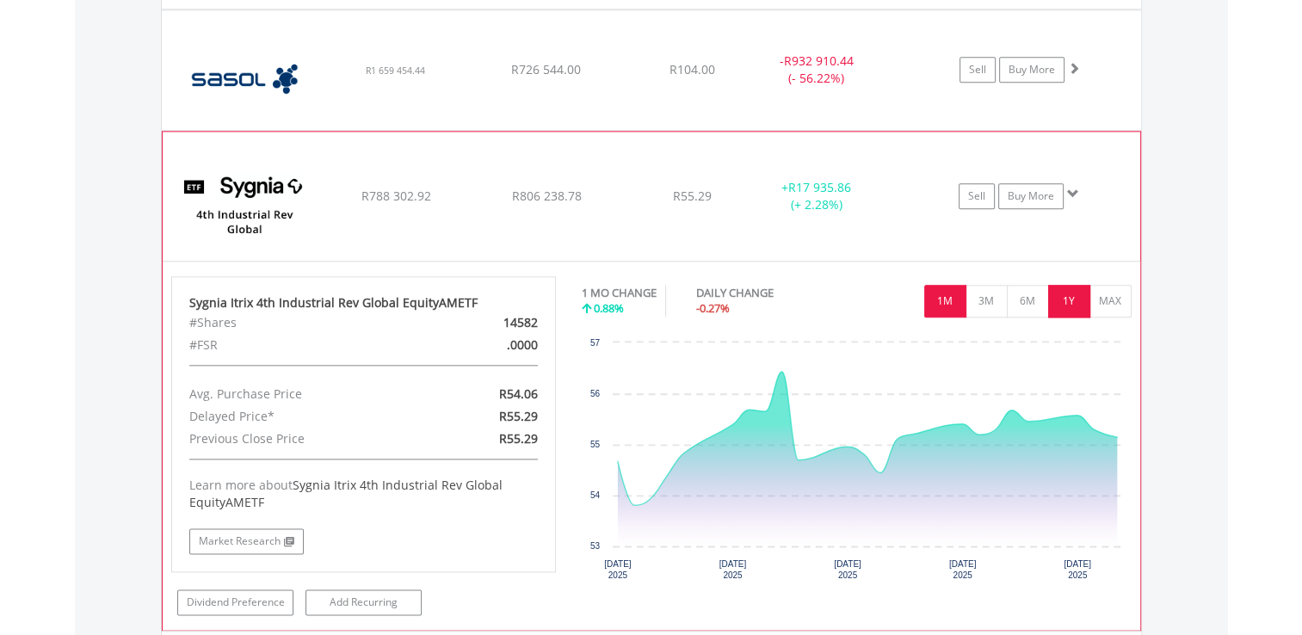
click at [1071, 305] on button "1Y" at bounding box center [1069, 301] width 42 height 33
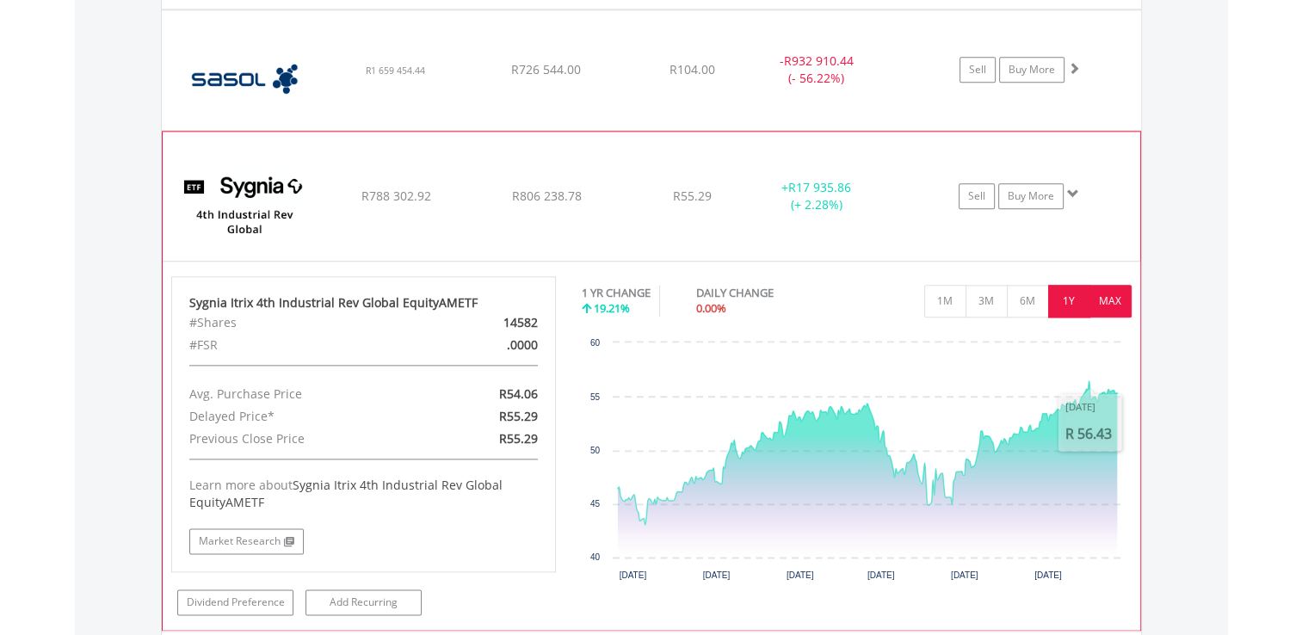
click at [1098, 305] on button "MAX" at bounding box center [1110, 301] width 42 height 33
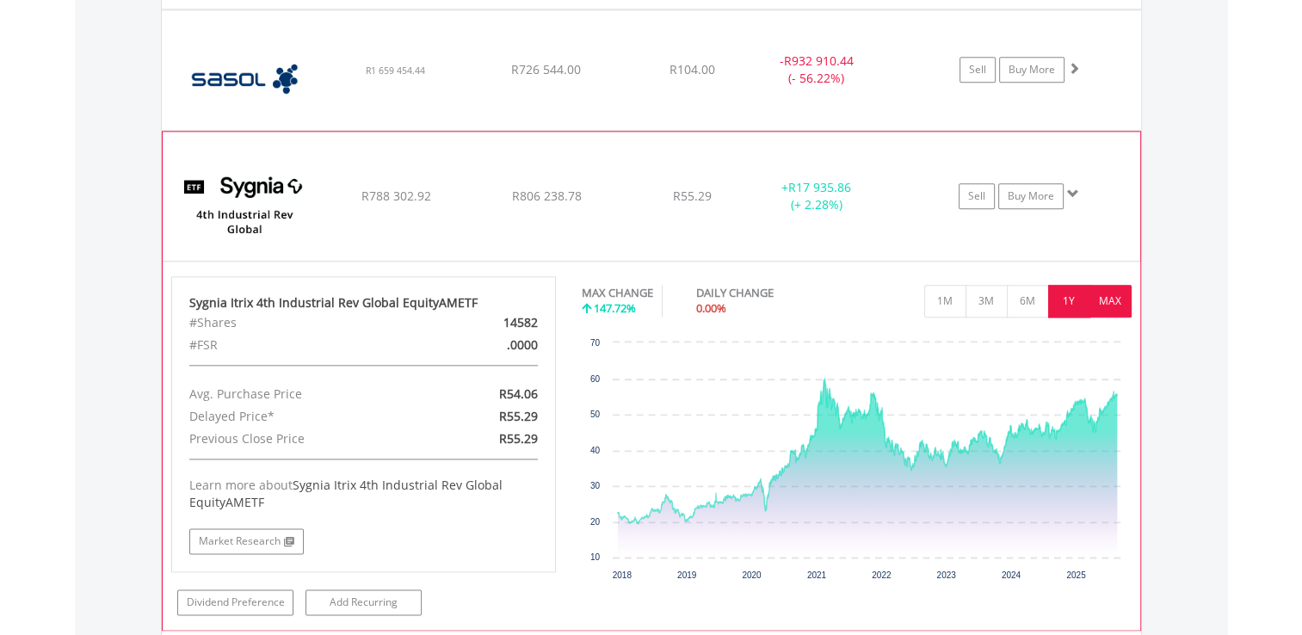
click at [1057, 300] on button "1Y" at bounding box center [1069, 301] width 42 height 33
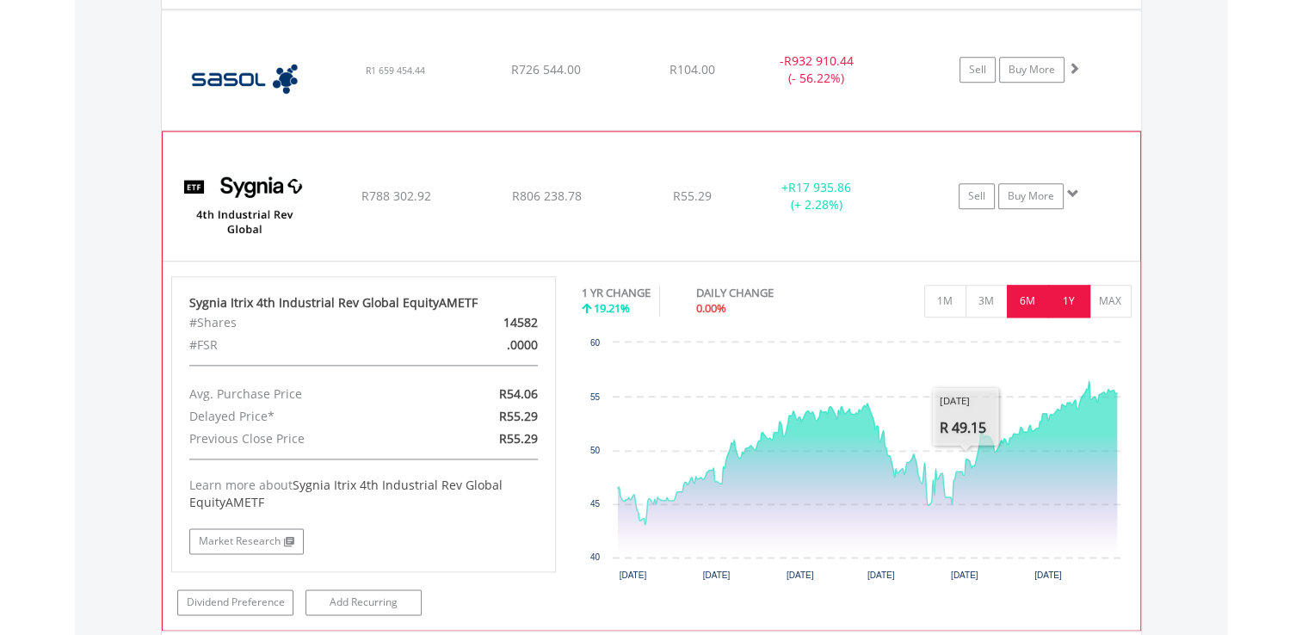
click at [1021, 305] on button "6M" at bounding box center [1028, 301] width 42 height 33
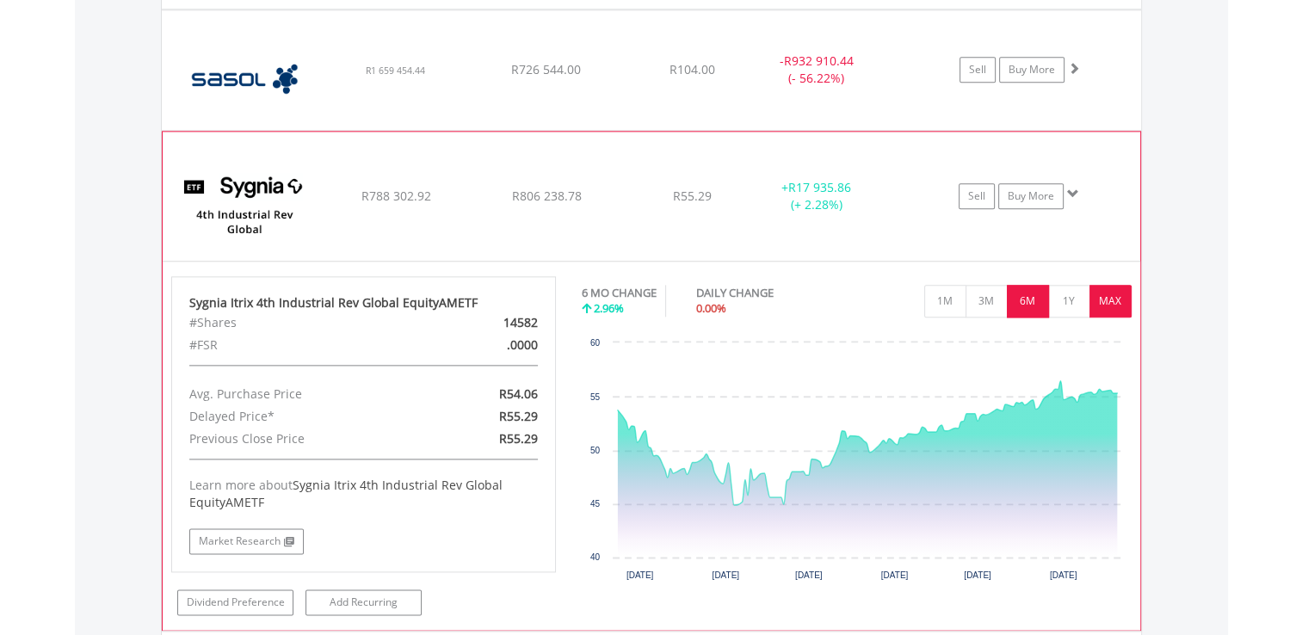
click at [1098, 293] on button "MAX" at bounding box center [1110, 301] width 42 height 33
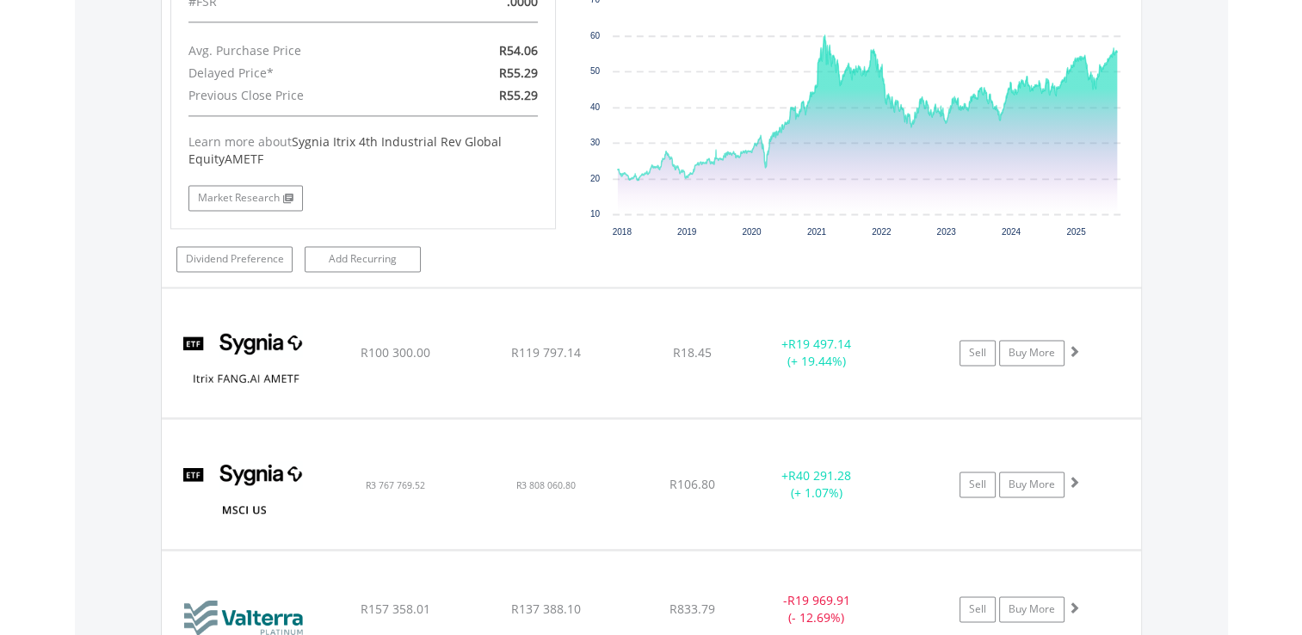
scroll to position [2376, 0]
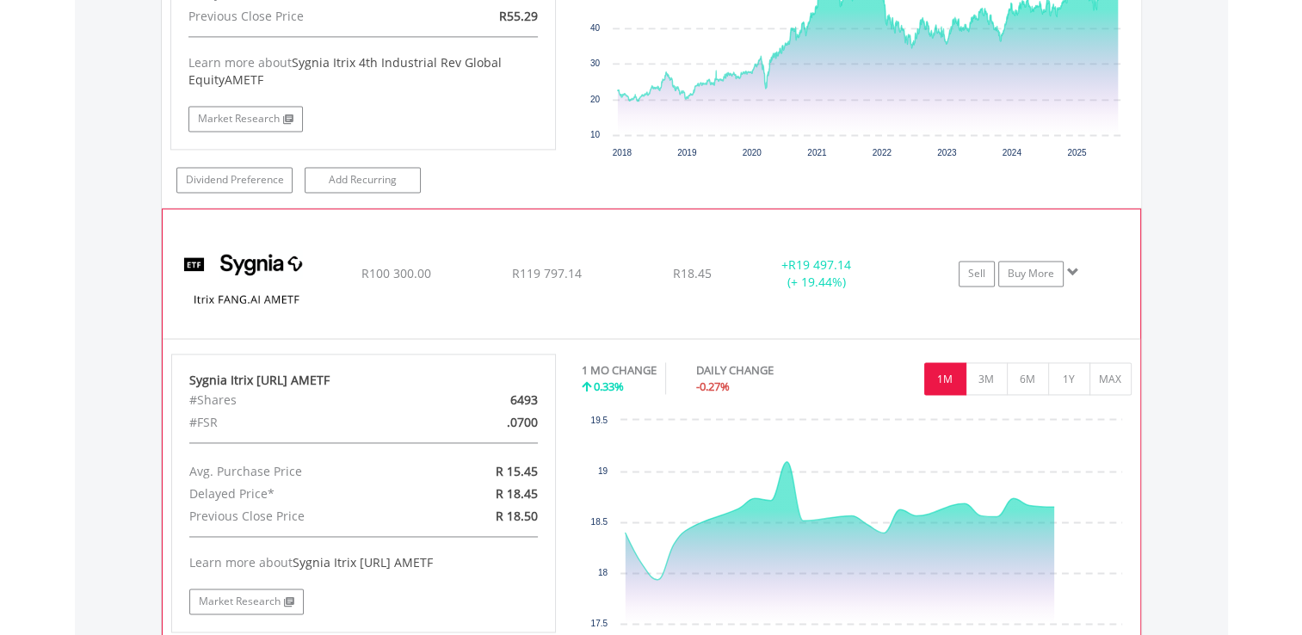
scroll to position [2548, 0]
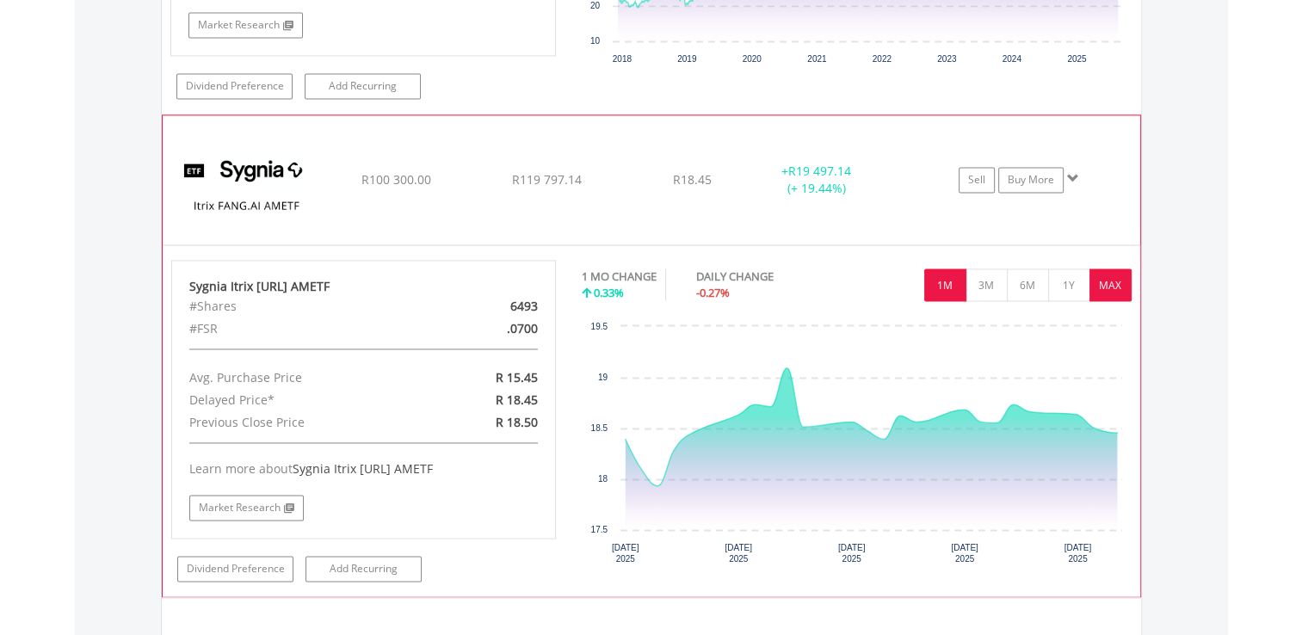
click at [1116, 287] on button "MAX" at bounding box center [1110, 284] width 42 height 33
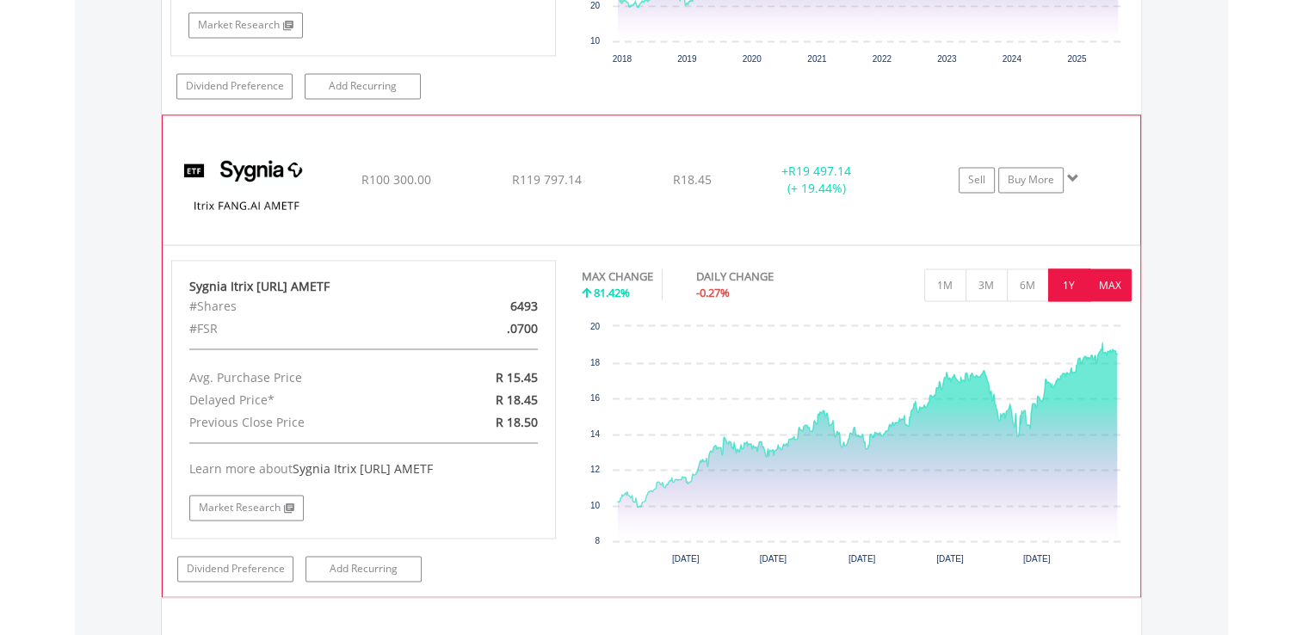
click at [1070, 282] on button "1Y" at bounding box center [1069, 284] width 42 height 33
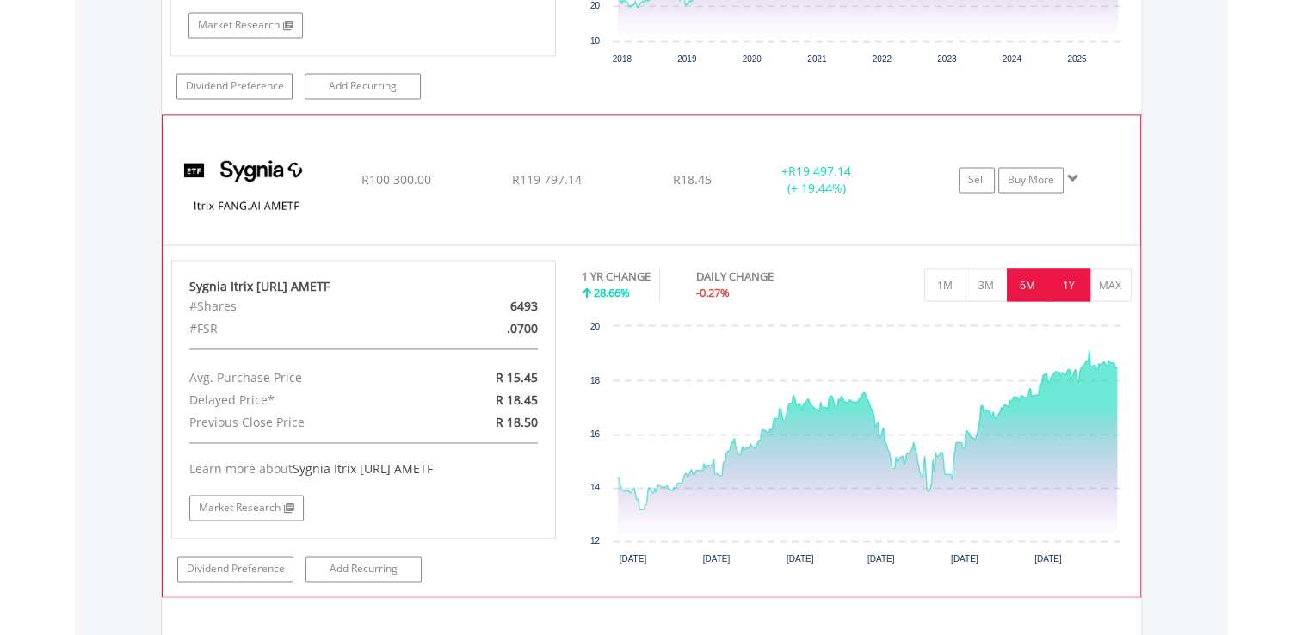
click at [1032, 282] on button "6M" at bounding box center [1028, 284] width 42 height 33
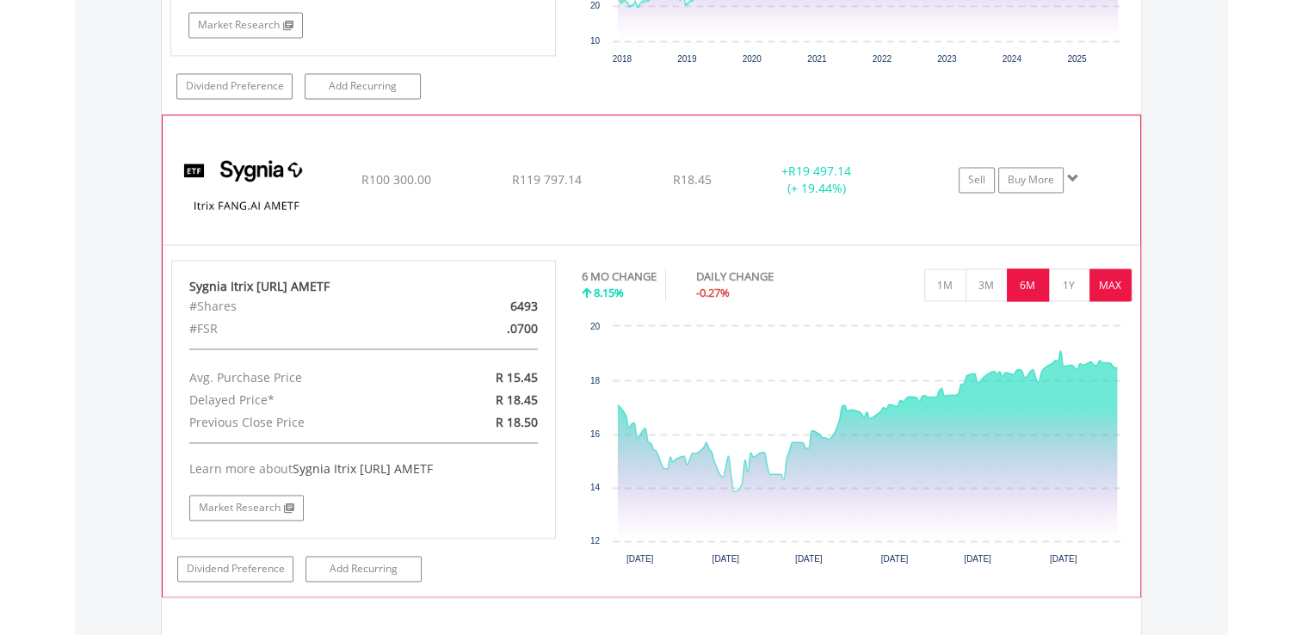
click at [1101, 282] on button "MAX" at bounding box center [1110, 284] width 42 height 33
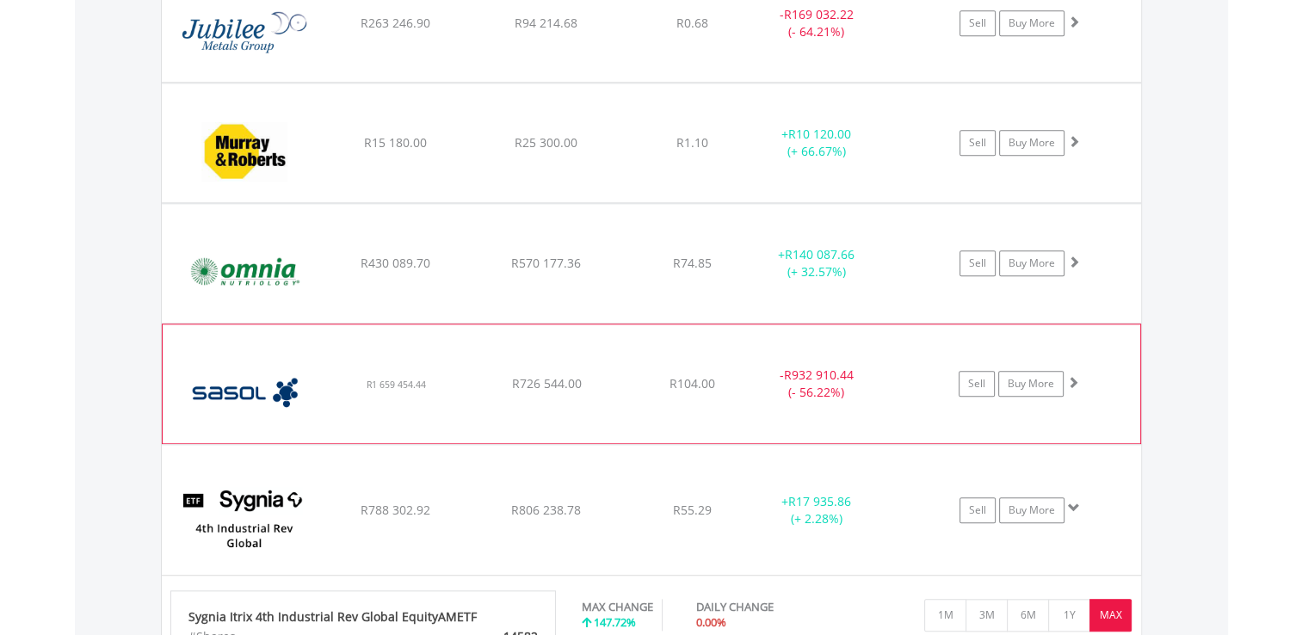
scroll to position [1687, 0]
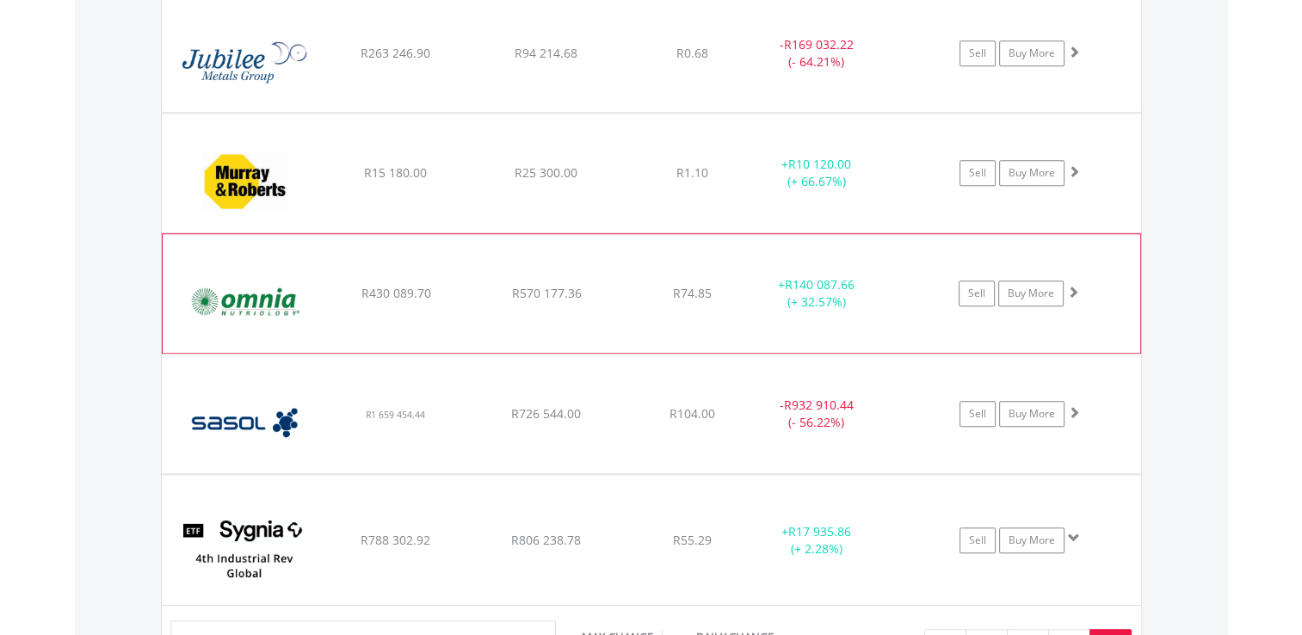
click at [265, 262] on img at bounding box center [245, 302] width 148 height 93
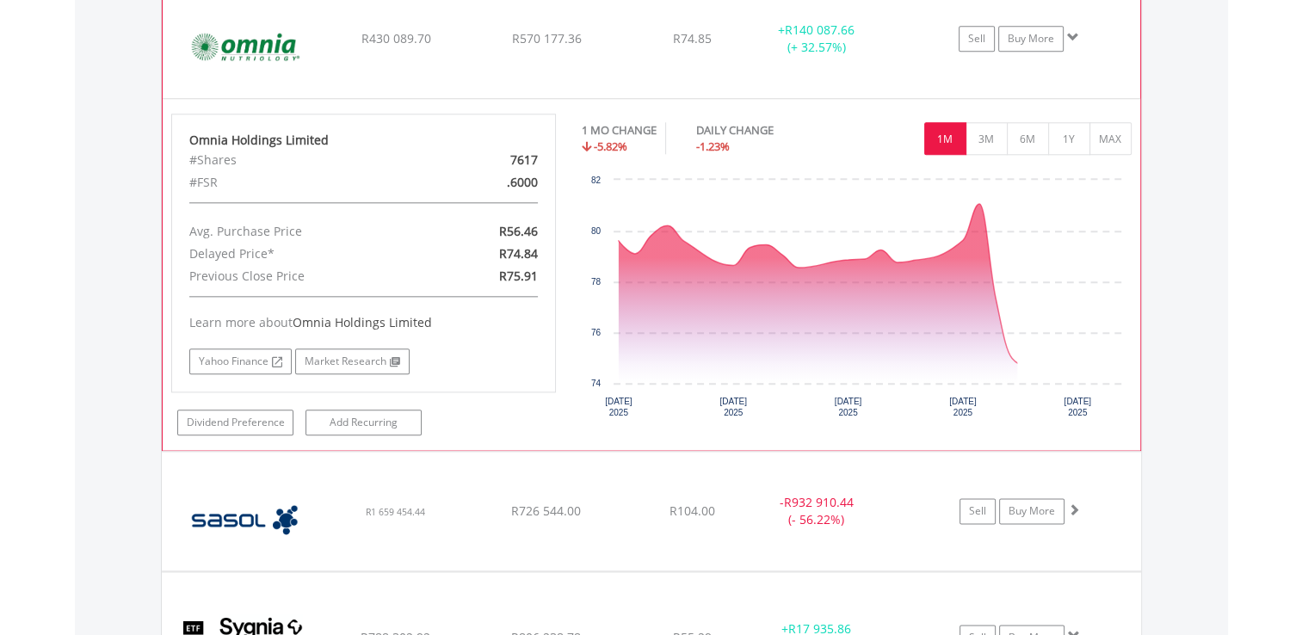
scroll to position [1945, 0]
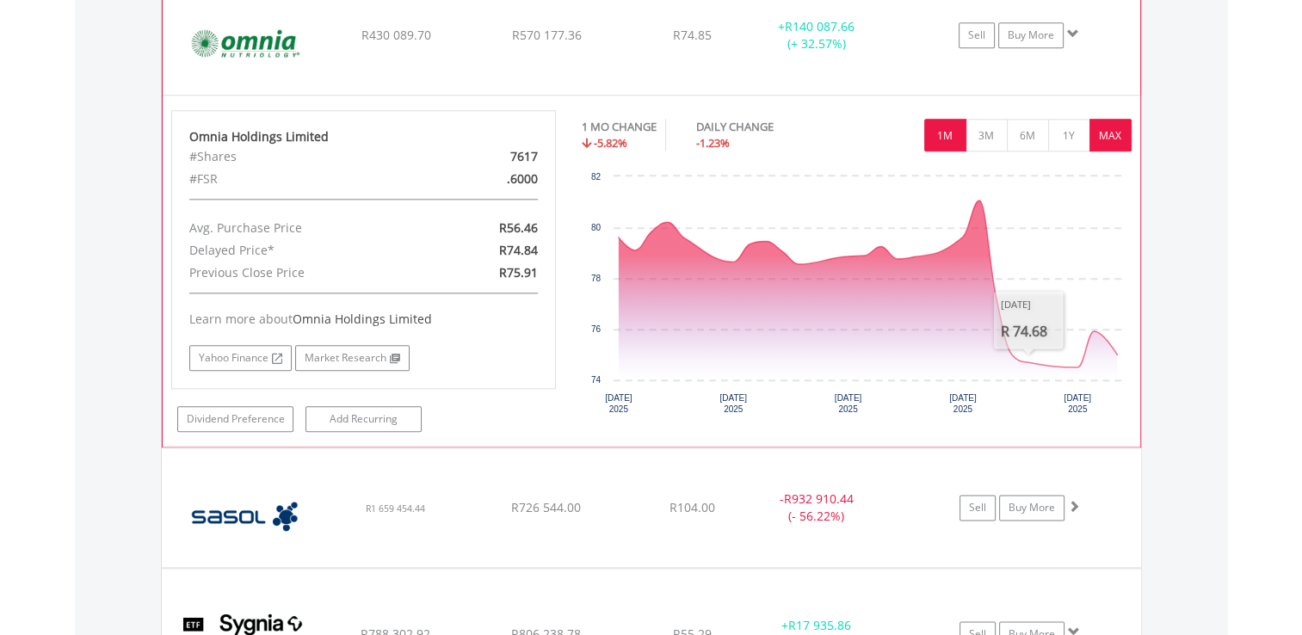
click at [1111, 134] on button "MAX" at bounding box center [1110, 135] width 42 height 33
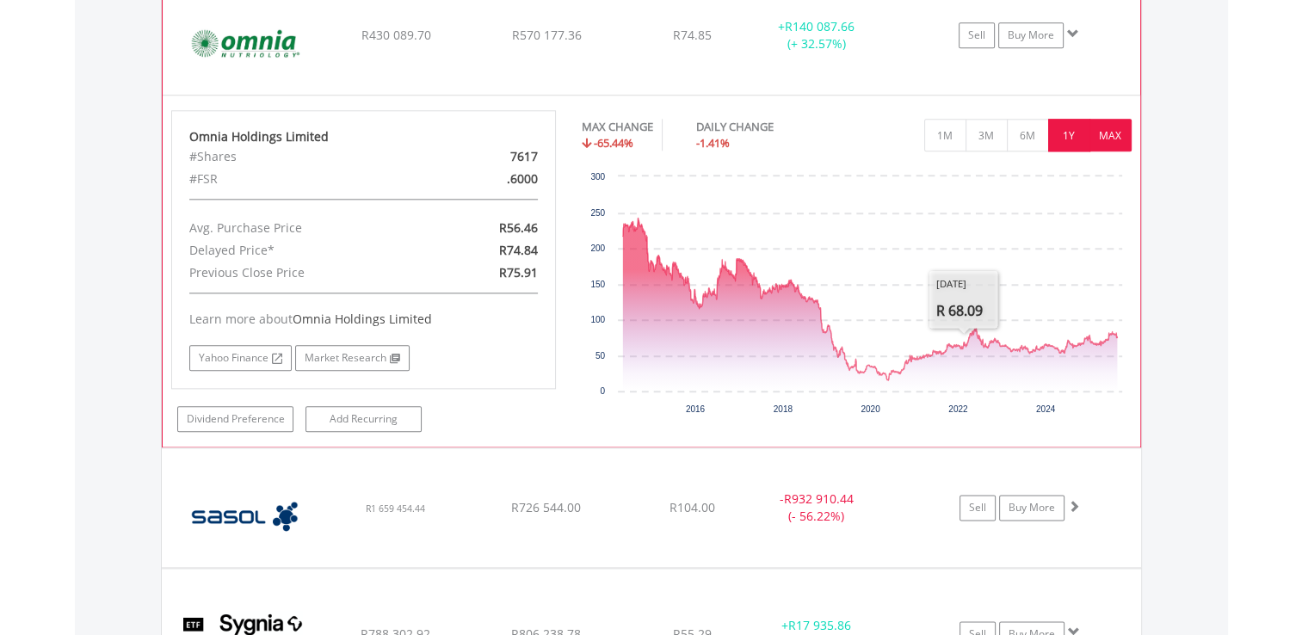
click at [1057, 133] on button "1Y" at bounding box center [1069, 135] width 42 height 33
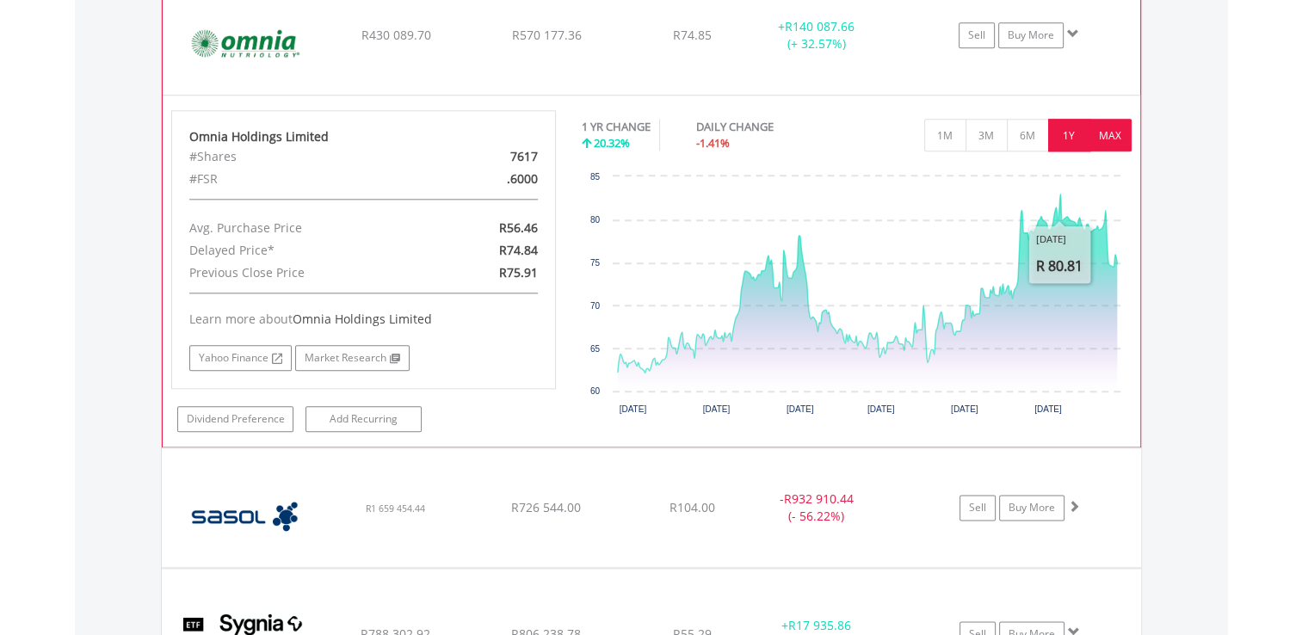
click at [1109, 135] on button "MAX" at bounding box center [1110, 135] width 42 height 33
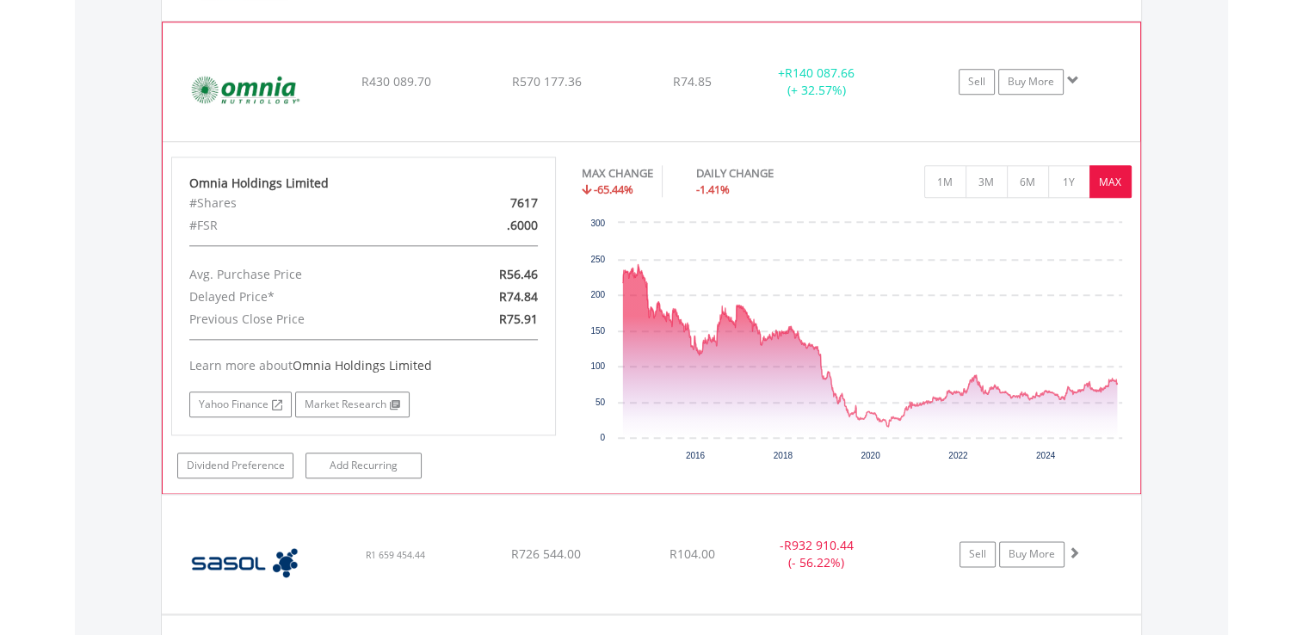
scroll to position [1859, 0]
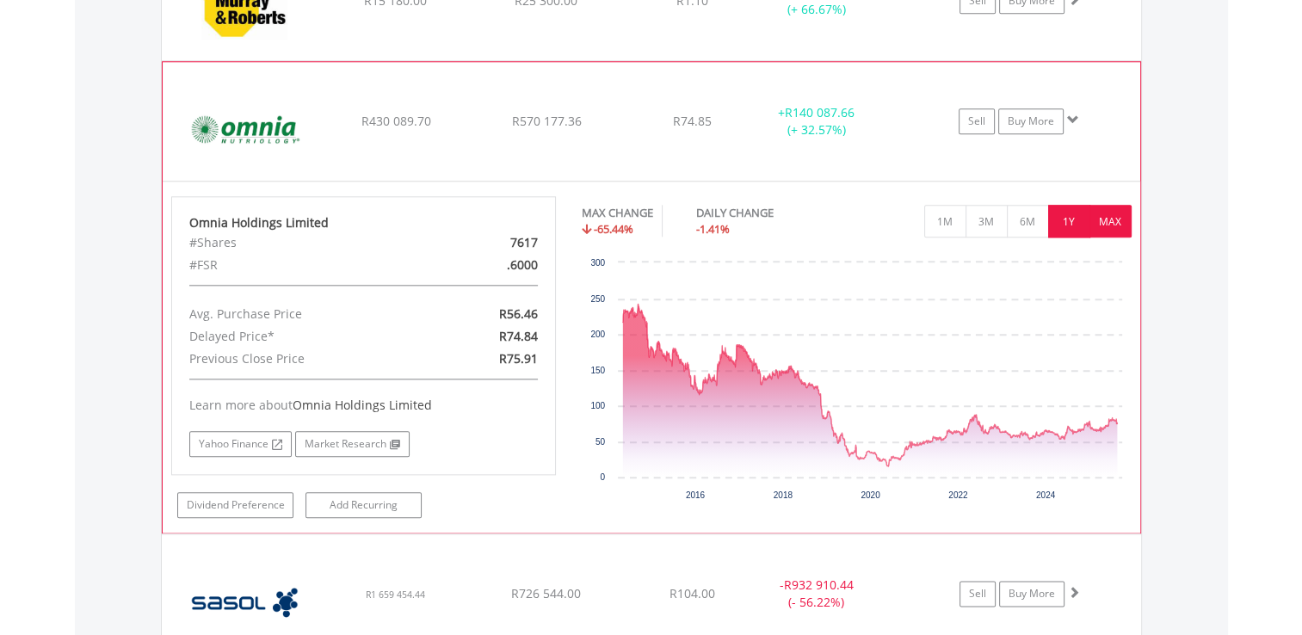
click at [1065, 225] on button "1Y" at bounding box center [1069, 221] width 42 height 33
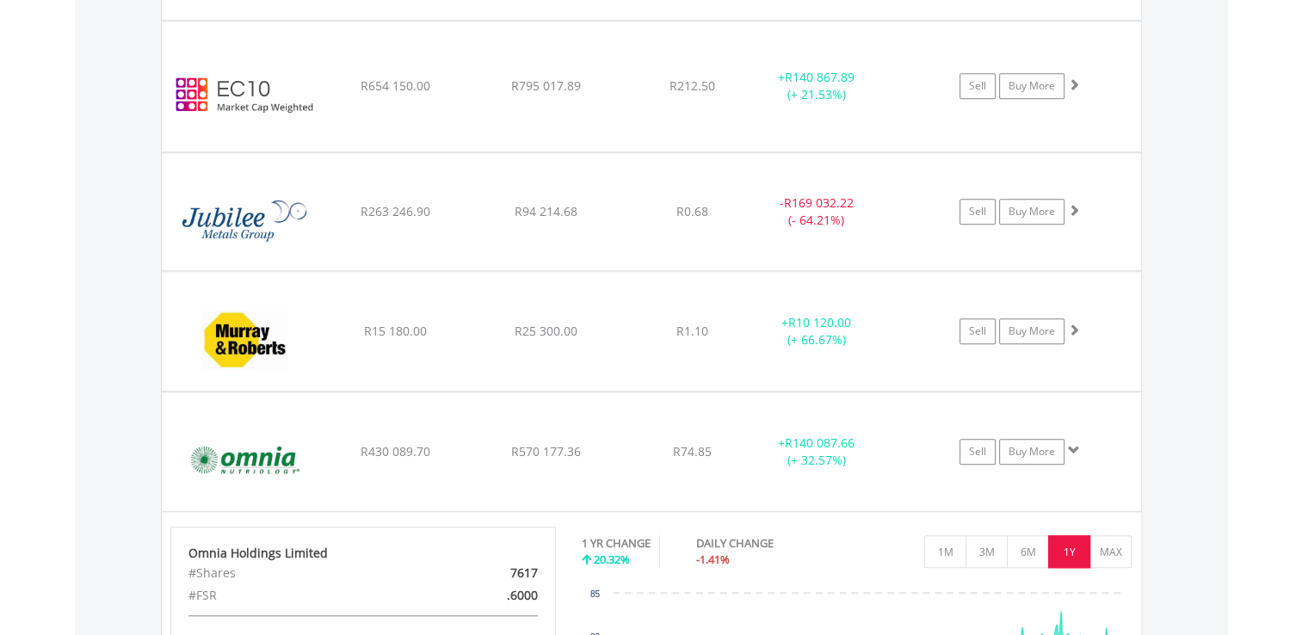
scroll to position [1429, 0]
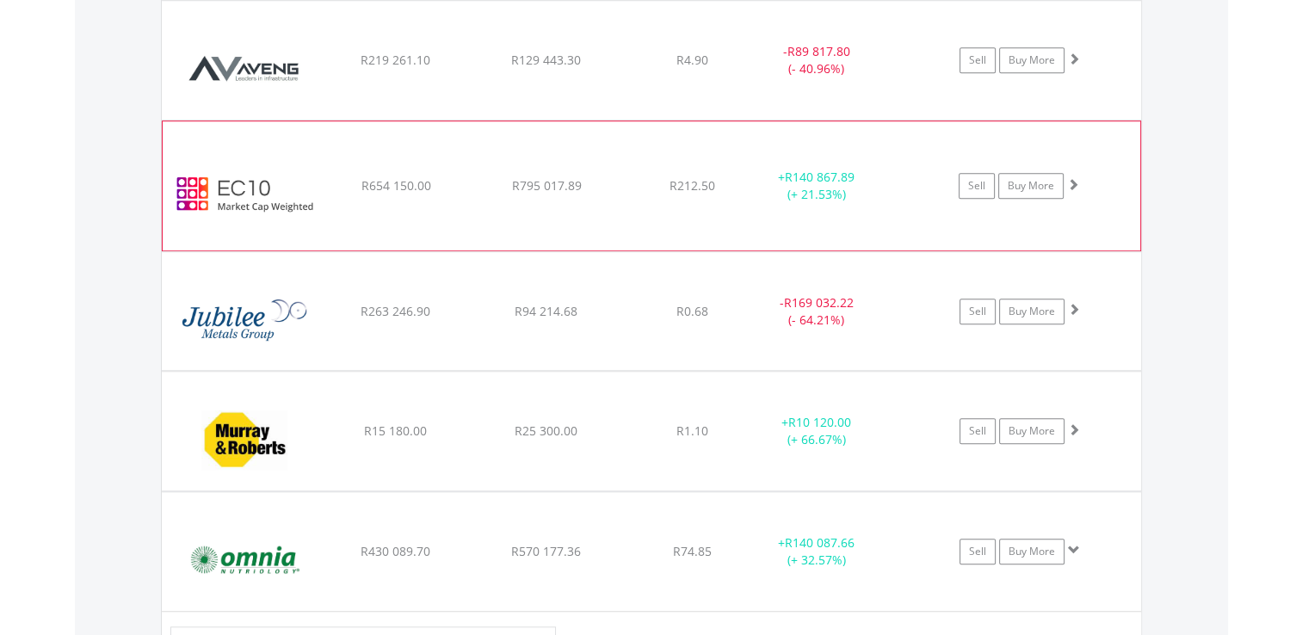
click at [274, 164] on img at bounding box center [245, 194] width 148 height 103
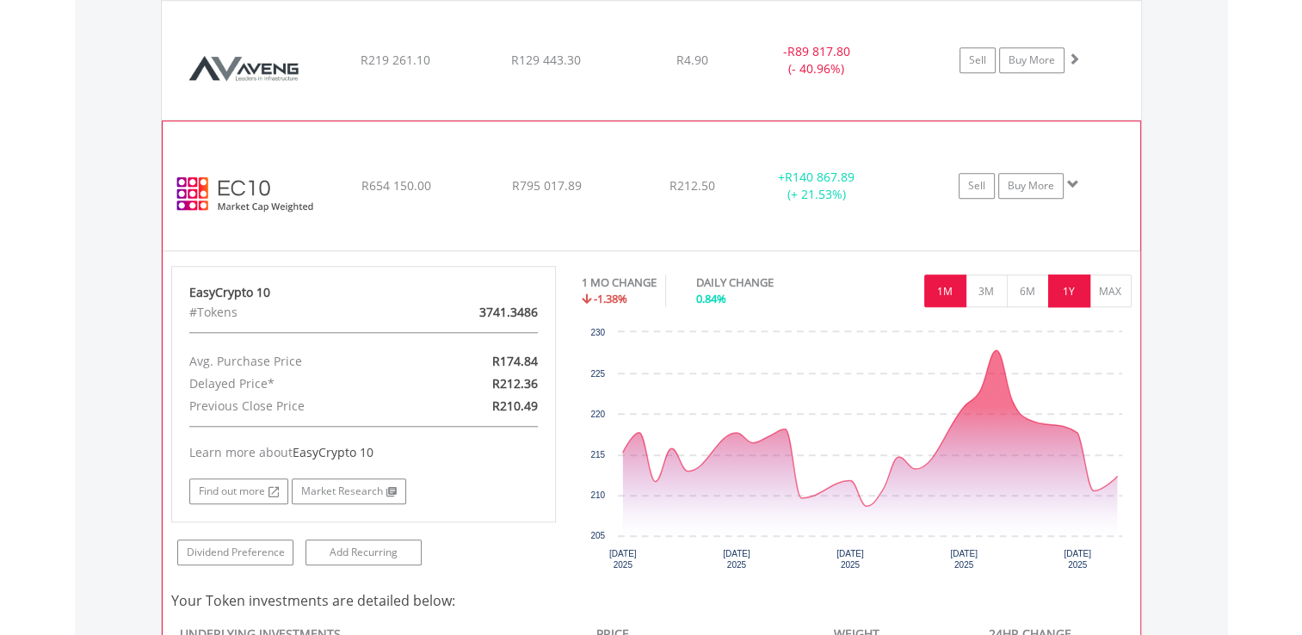
click at [1076, 290] on button "1Y" at bounding box center [1069, 290] width 42 height 33
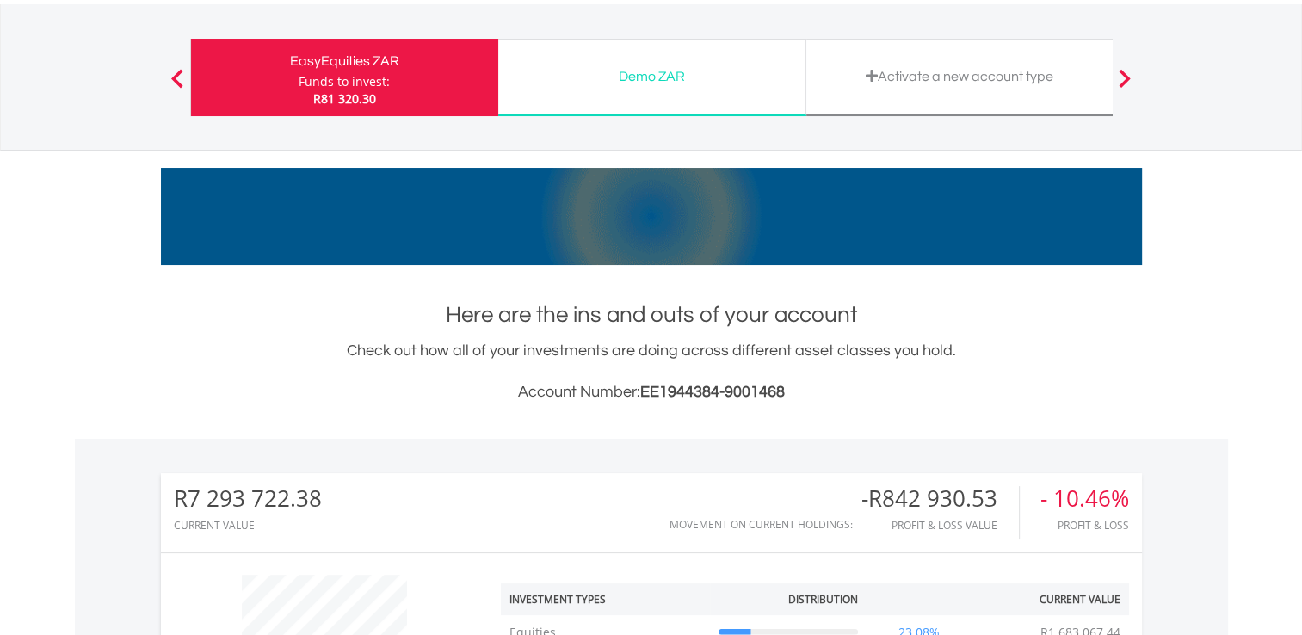
scroll to position [0, 0]
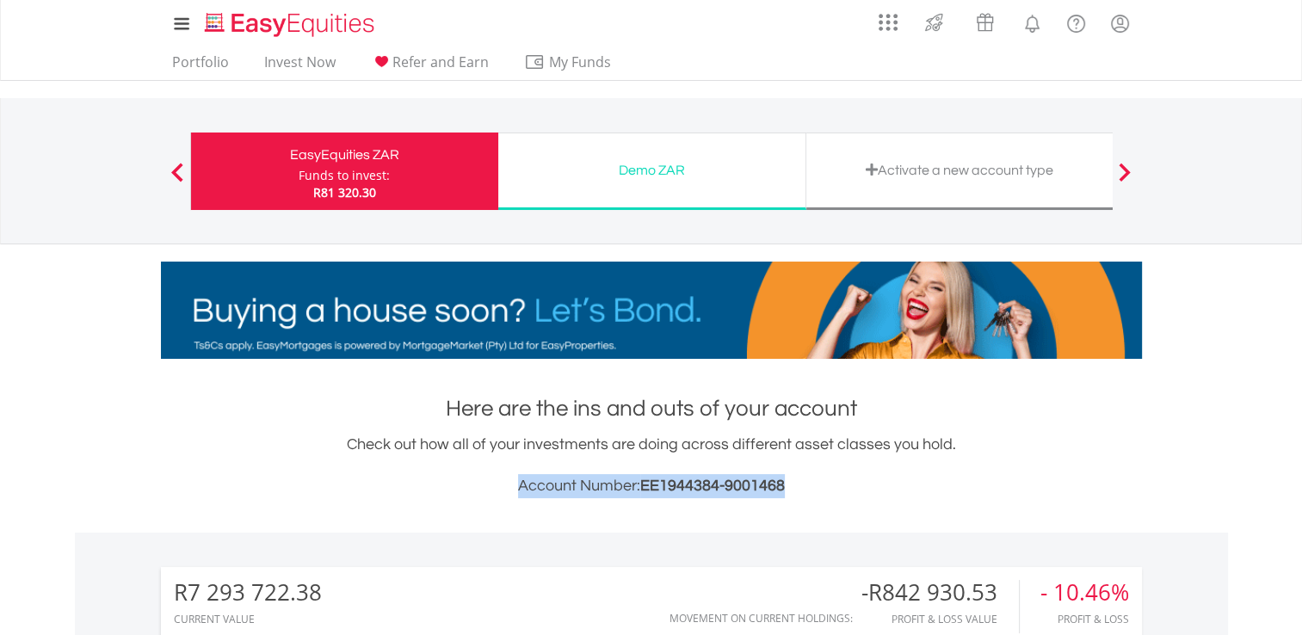
drag, startPoint x: 786, startPoint y: 486, endPoint x: 518, endPoint y: 494, distance: 267.7
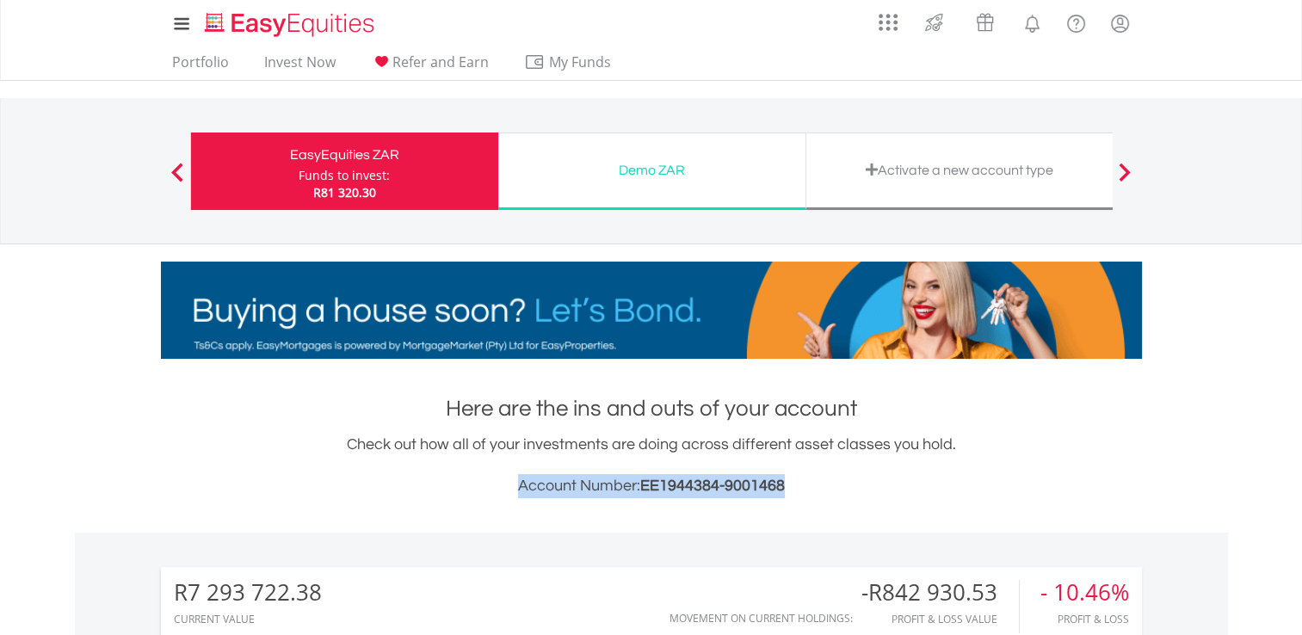
click at [518, 494] on h3 "Account Number: EE1944384-9001468" at bounding box center [651, 486] width 981 height 24
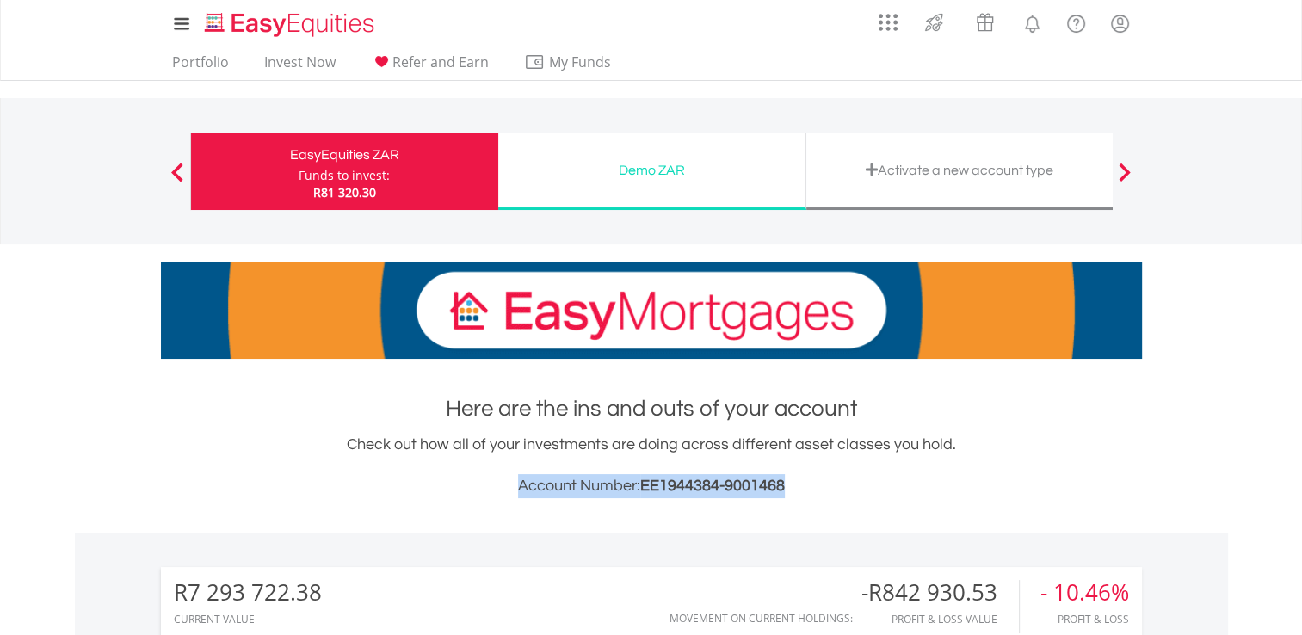
drag, startPoint x: 518, startPoint y: 494, endPoint x: 527, endPoint y: 484, distance: 13.4
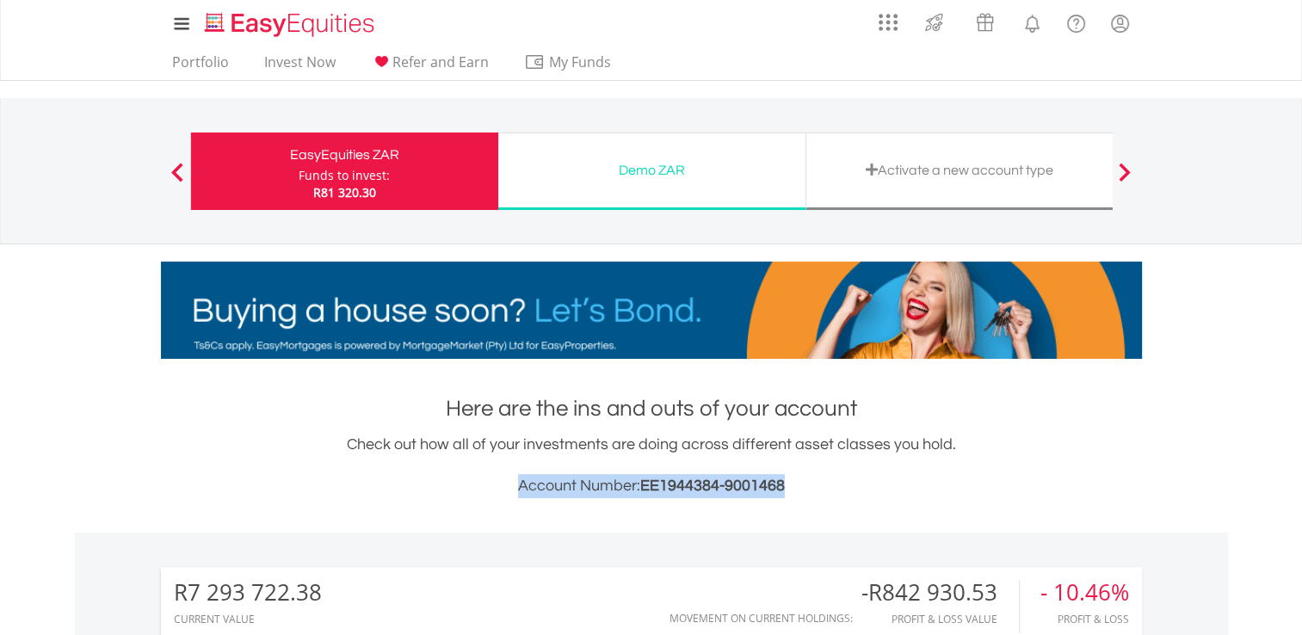
copy h3 "Account Number: EE1944384-9001468"
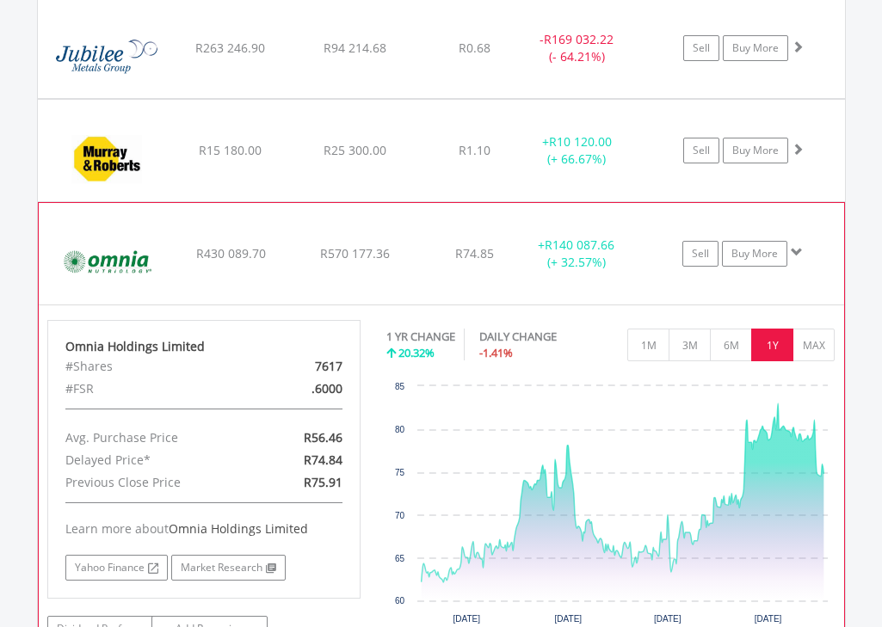
scroll to position [2495, 0]
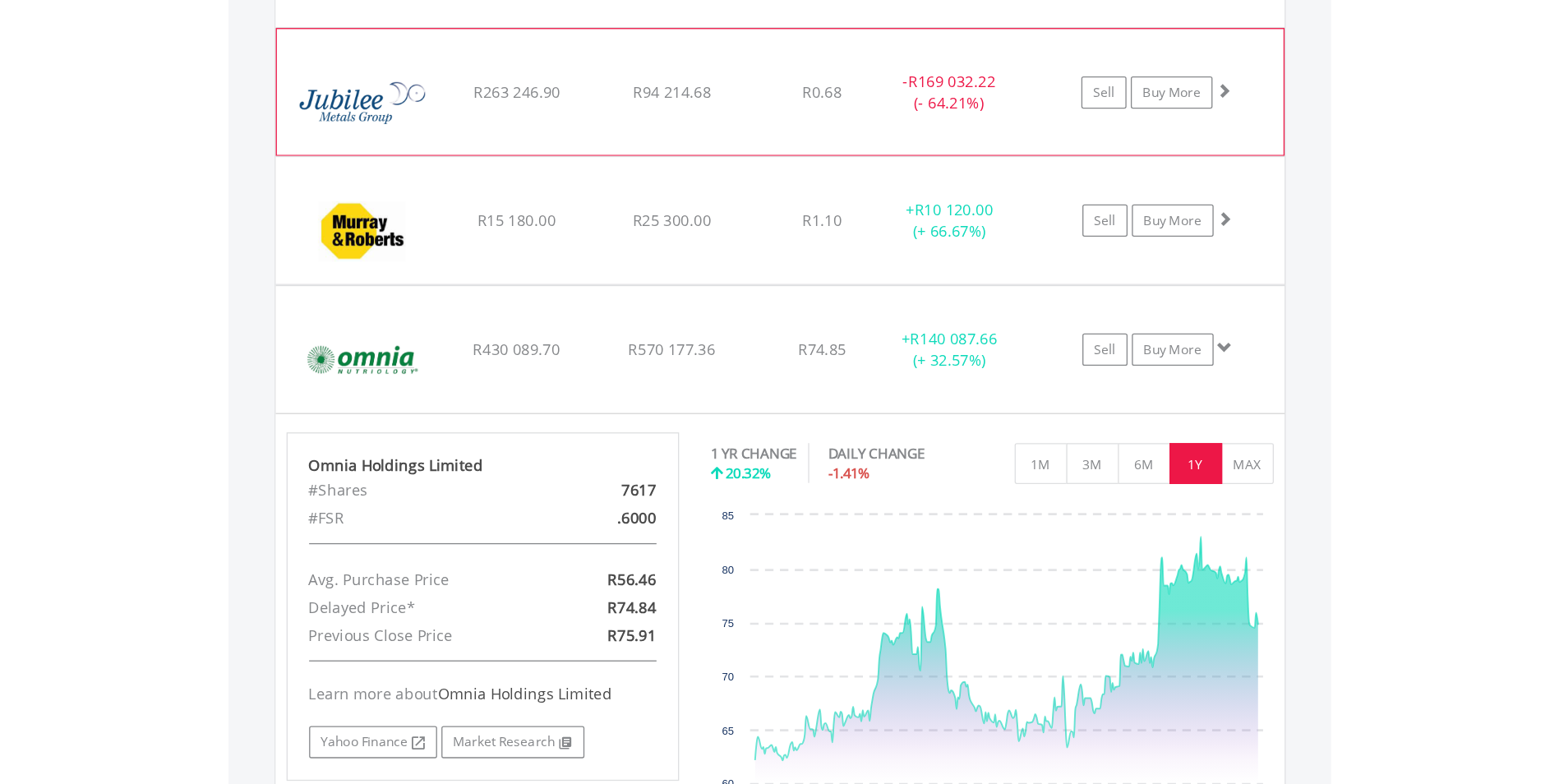
scroll to position [158, 312]
